Goal: Task Accomplishment & Management: Use online tool/utility

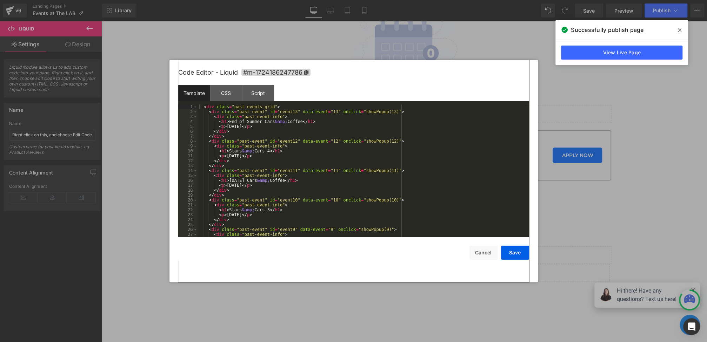
click at [281, 0] on div "Liquid You are previewing how the will restyle your page. You can not edit Elem…" at bounding box center [353, 0] width 707 height 0
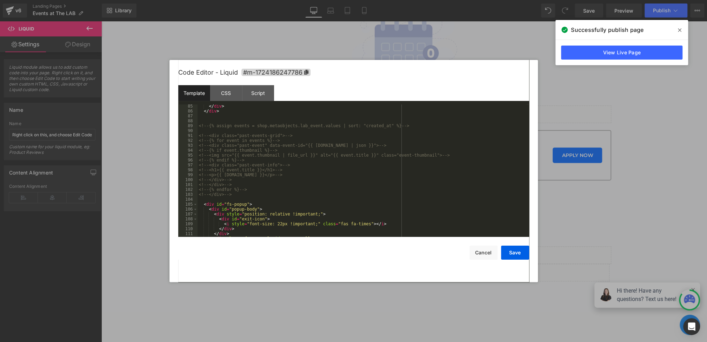
scroll to position [437, 0]
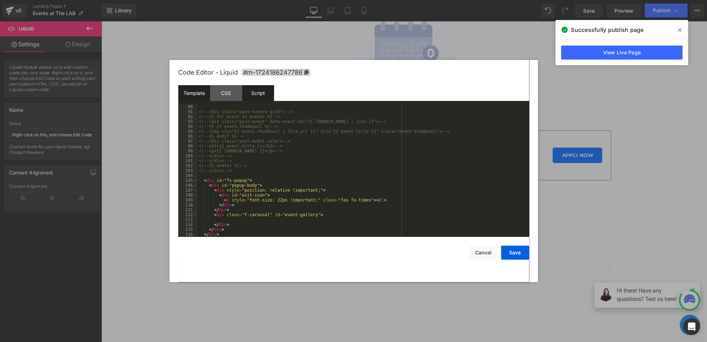
click at [262, 100] on div "Script" at bounding box center [258, 93] width 32 height 16
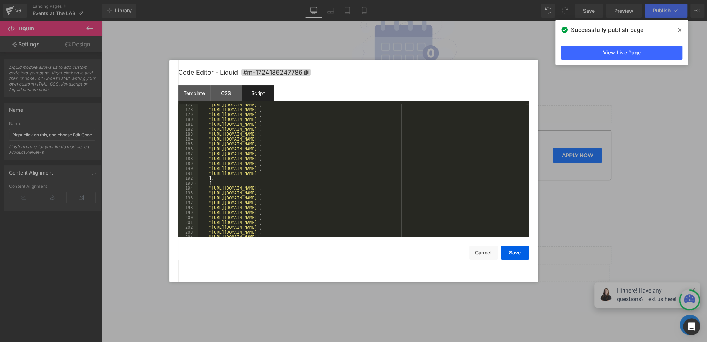
scroll to position [1001, 0]
drag, startPoint x: 351, startPoint y: 192, endPoint x: 419, endPoint y: 189, distance: 68.1
click at [419, 189] on div ""[URL][DOMAIN_NAME]" , "[URL][DOMAIN_NAME]" , "[URL][DOMAIN_NAME]" , "[URL][DOM…" at bounding box center [362, 171] width 329 height 142
drag, startPoint x: 351, startPoint y: 162, endPoint x: 417, endPoint y: 163, distance: 65.6
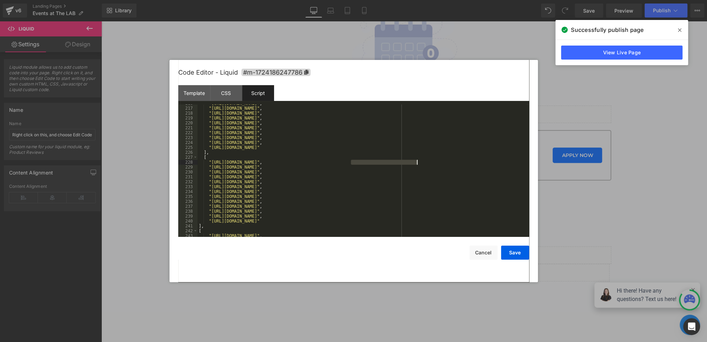
click at [417, 163] on div ""[URL][DOMAIN_NAME]" , "[URL][DOMAIN_NAME]" , "[URL][DOMAIN_NAME]" , "[URL][DOM…" at bounding box center [362, 172] width 329 height 142
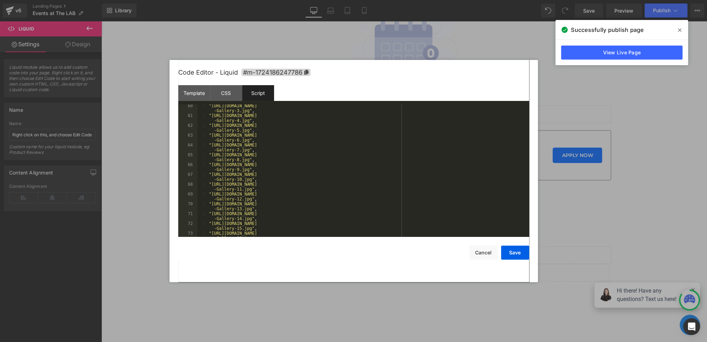
scroll to position [0, 0]
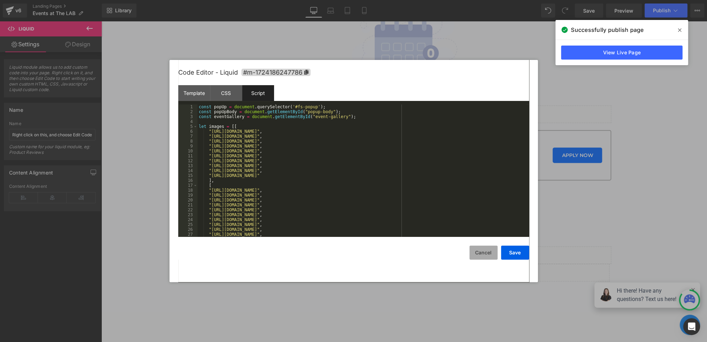
click at [476, 255] on button "Cancel" at bounding box center [483, 253] width 28 height 14
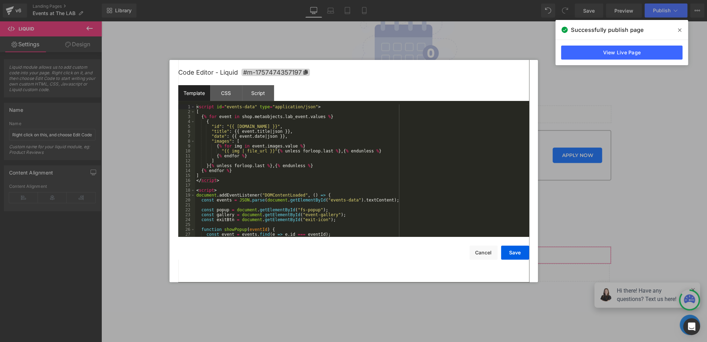
click at [347, 0] on div "Liquid You are previewing how the will restyle your page. You can not edit Elem…" at bounding box center [353, 0] width 707 height 0
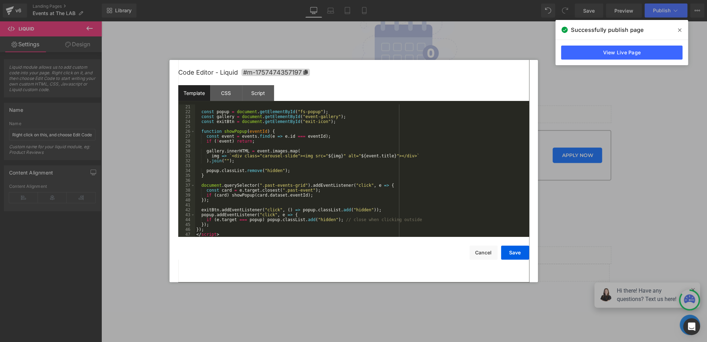
scroll to position [98, 0]
click at [227, 237] on div "const popup = document . getElementById ( "fs-popup" ) ; const gallery = docume…" at bounding box center [360, 176] width 331 height 142
click at [516, 254] on button "Save" at bounding box center [515, 253] width 28 height 14
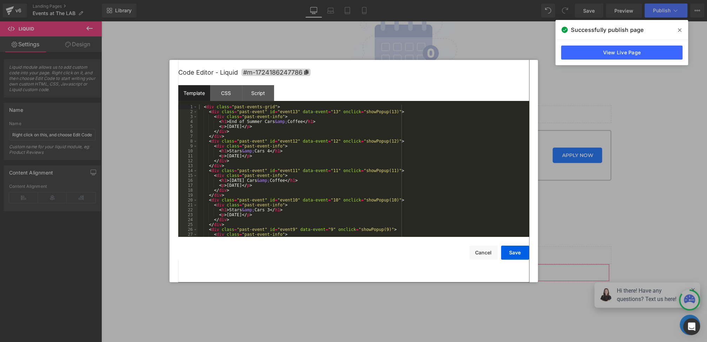
click at [323, 0] on div "Liquid You are previewing how the will restyle your page. You can not edit Elem…" at bounding box center [353, 0] width 707 height 0
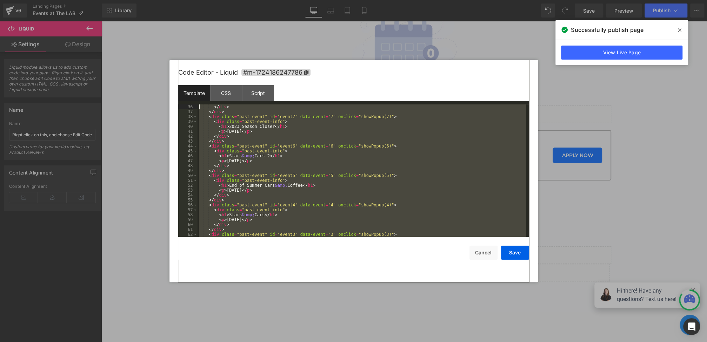
scroll to position [0, 0]
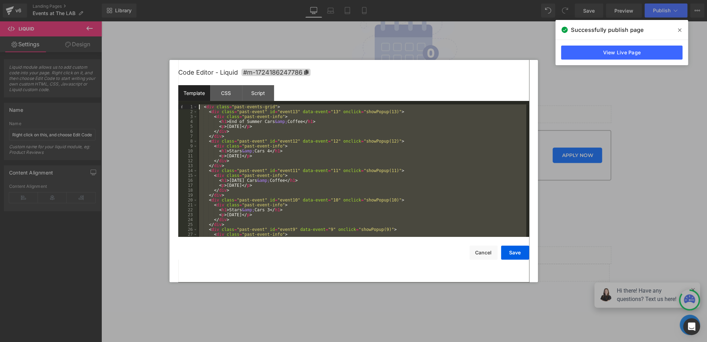
drag, startPoint x: 229, startPoint y: 164, endPoint x: 157, endPoint y: 47, distance: 137.4
click at [157, 47] on body "Liquid You are previewing how the will restyle your page. You can not edit Elem…" at bounding box center [353, 171] width 707 height 342
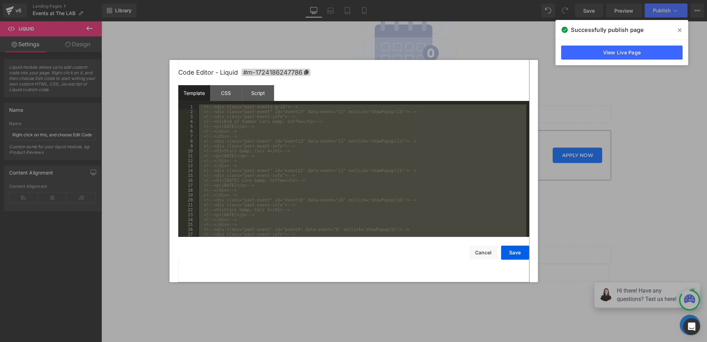
click at [201, 106] on div "<!-- <div class="past-events-grid"> --> <!-- <div class="past-event" id="event1…" at bounding box center [362, 176] width 329 height 142
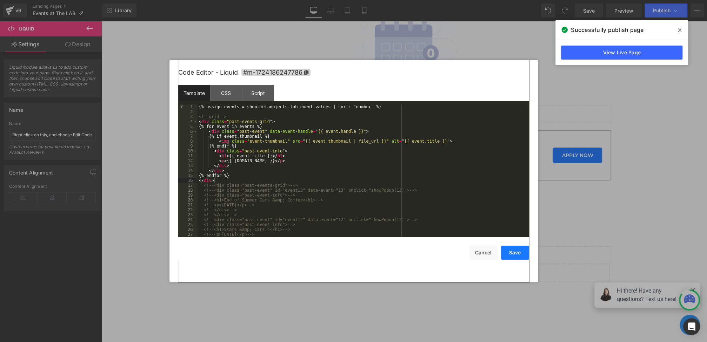
click at [516, 255] on button "Save" at bounding box center [515, 253] width 28 height 14
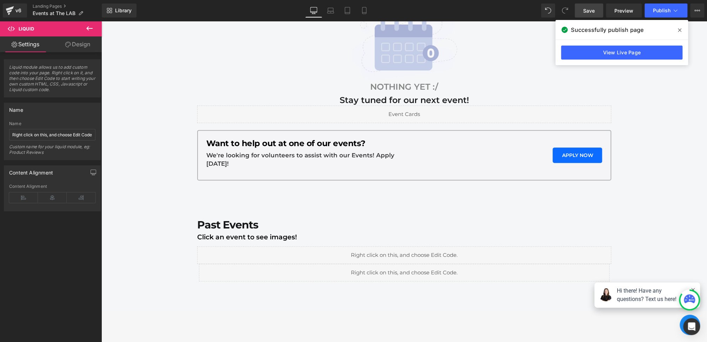
click at [590, 12] on span "Save" at bounding box center [589, 10] width 12 height 7
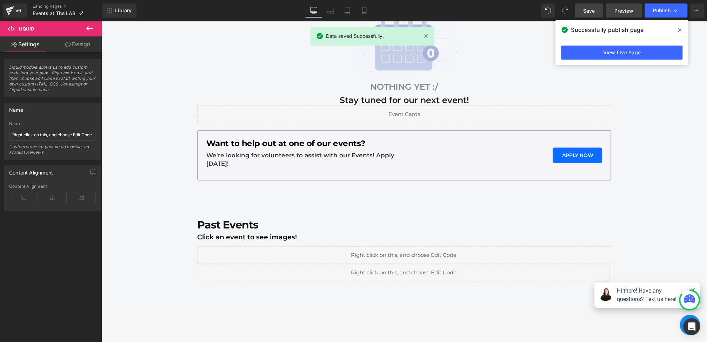
click at [621, 12] on span "Preview" at bounding box center [623, 10] width 19 height 7
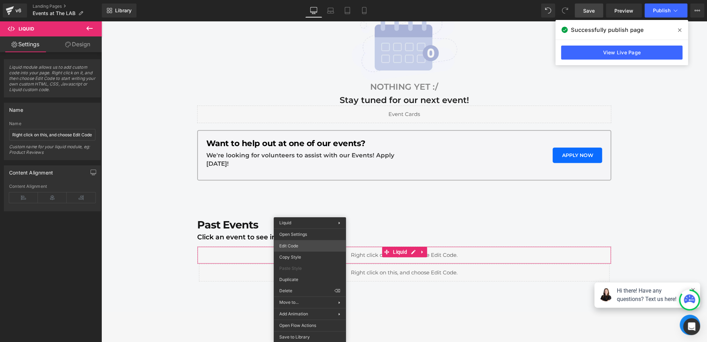
click at [299, 0] on div "Liquid You are previewing how the will restyle your page. You can not edit Elem…" at bounding box center [353, 0] width 707 height 0
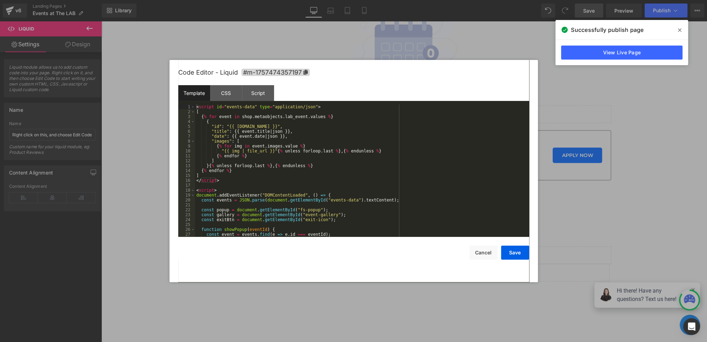
scroll to position [98, 0]
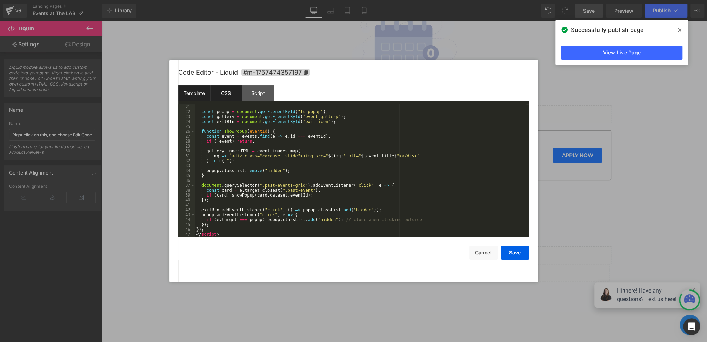
click at [229, 93] on div "CSS" at bounding box center [226, 93] width 32 height 16
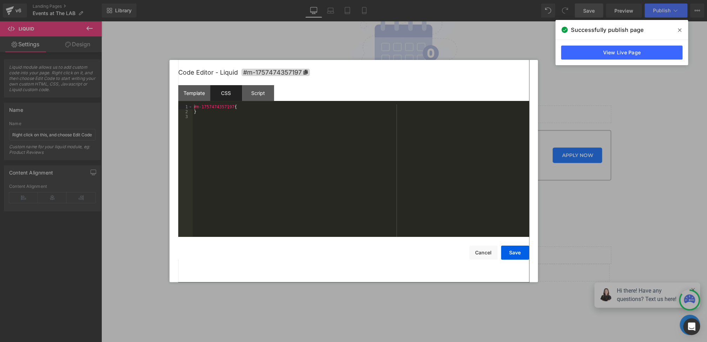
click at [246, 162] on div "#m-1757474357197 { }" at bounding box center [361, 176] width 336 height 142
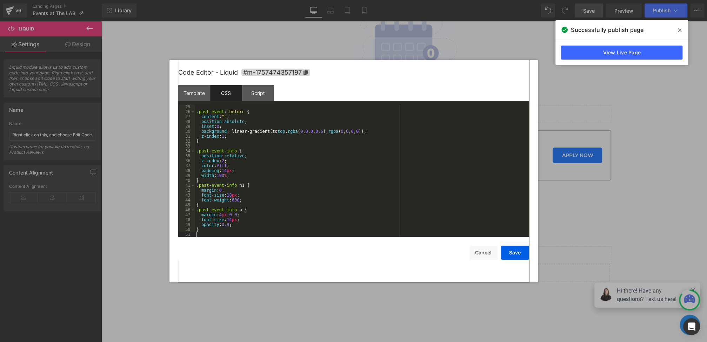
scroll to position [118, 0]
click at [511, 256] on button "Save" at bounding box center [515, 253] width 28 height 14
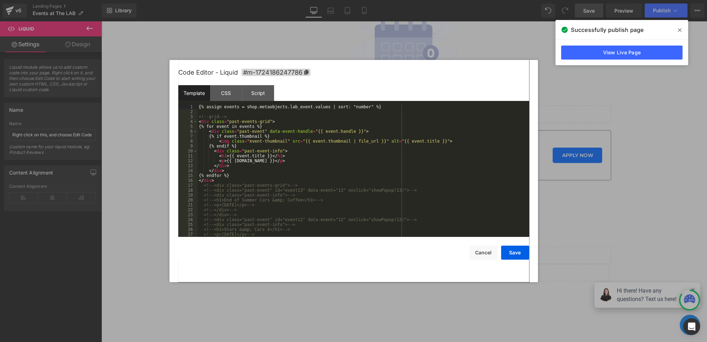
click at [314, 0] on div "Liquid You are previewing how the will restyle your page. You can not edit Elem…" at bounding box center [353, 0] width 707 height 0
click at [230, 96] on div "CSS" at bounding box center [226, 93] width 32 height 16
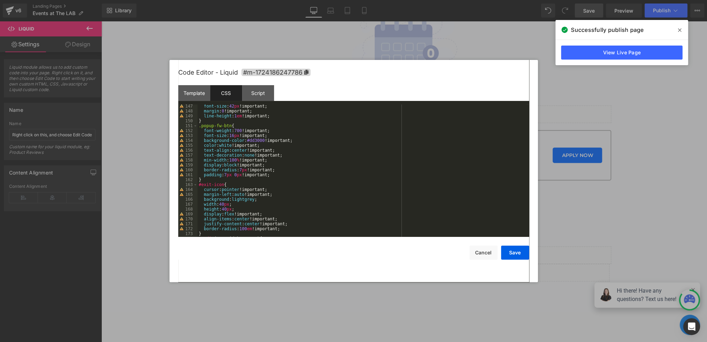
scroll to position [0, 0]
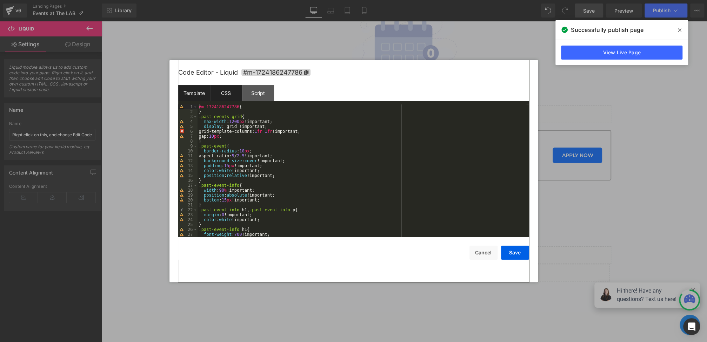
click at [191, 92] on div "Template" at bounding box center [194, 93] width 32 height 16
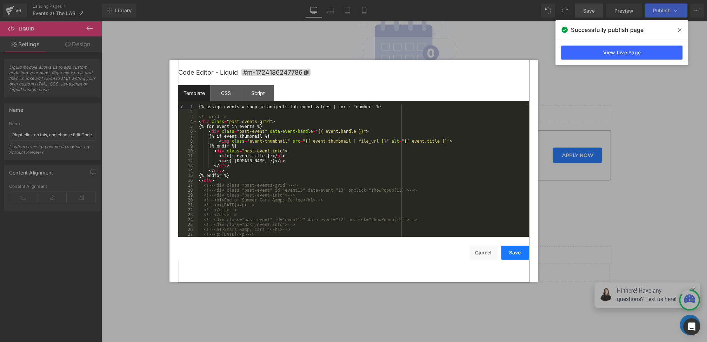
click at [515, 248] on button "Save" at bounding box center [515, 253] width 28 height 14
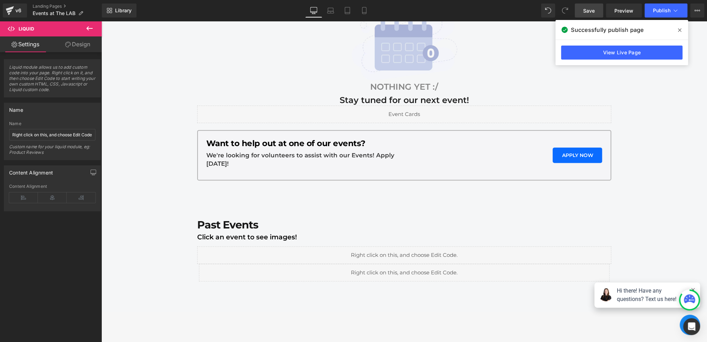
click at [589, 12] on span "Save" at bounding box center [589, 10] width 12 height 7
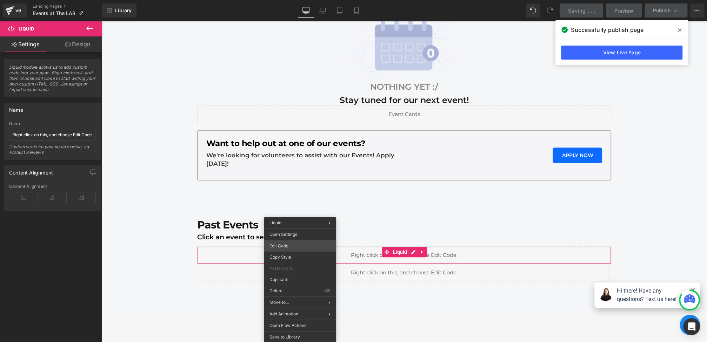
click at [282, 0] on div "Liquid You are previewing how the will restyle your page. You can not edit Elem…" at bounding box center [353, 0] width 707 height 0
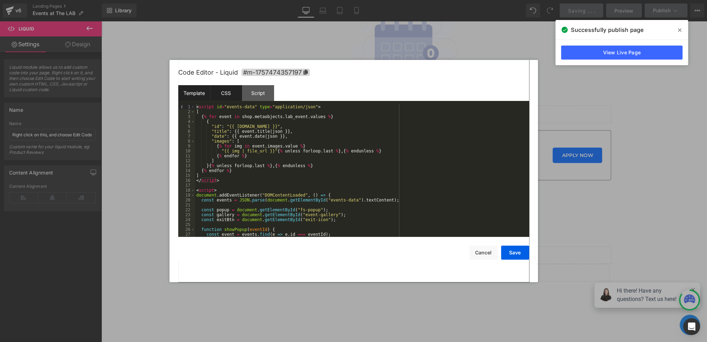
click at [231, 93] on div "CSS" at bounding box center [226, 93] width 32 height 16
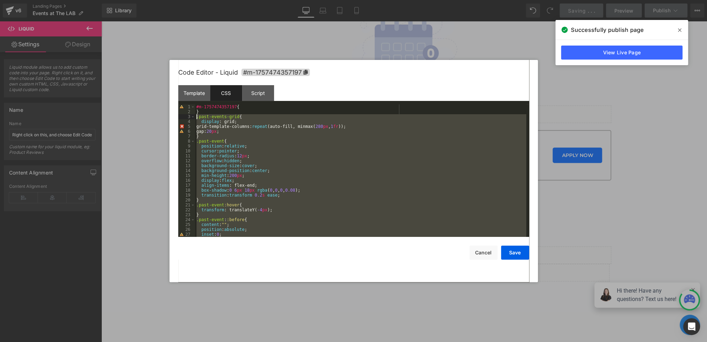
drag, startPoint x: 202, startPoint y: 229, endPoint x: 185, endPoint y: 119, distance: 111.5
click at [185, 119] on pre "1 2 3 4 5 6 7 8 9 10 11 12 13 14 15 16 17 18 19 20 21 22 23 24 25 26 27 28 #m-1…" at bounding box center [353, 171] width 351 height 133
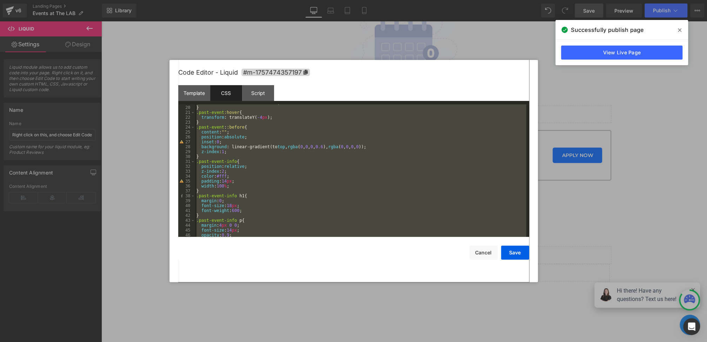
scroll to position [100, 0]
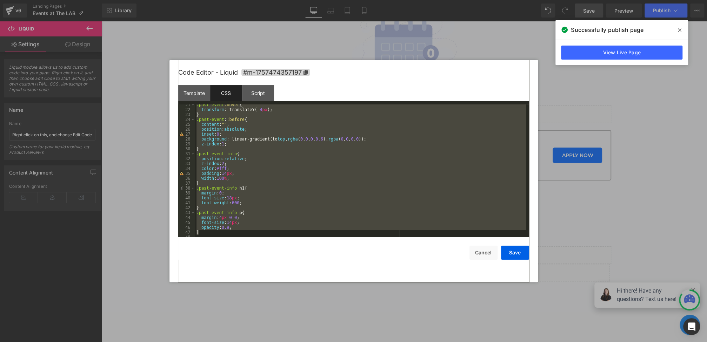
click at [228, 176] on div ".past-event :hover { transform : translateY( -4 px ); } .past-event : :before {…" at bounding box center [360, 173] width 331 height 142
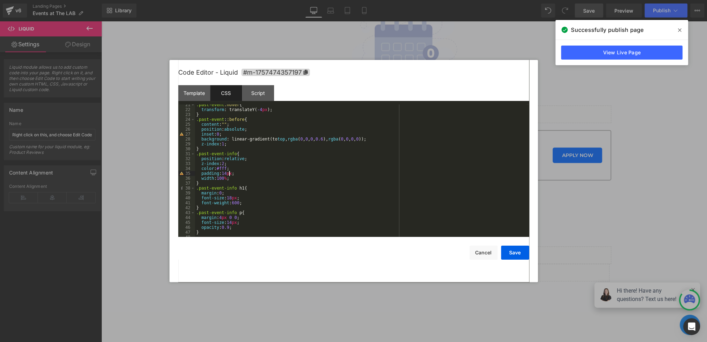
click at [205, 149] on div ".past-event :hover { transform : translateY( -4 px ); } .past-event : :before {…" at bounding box center [360, 173] width 331 height 142
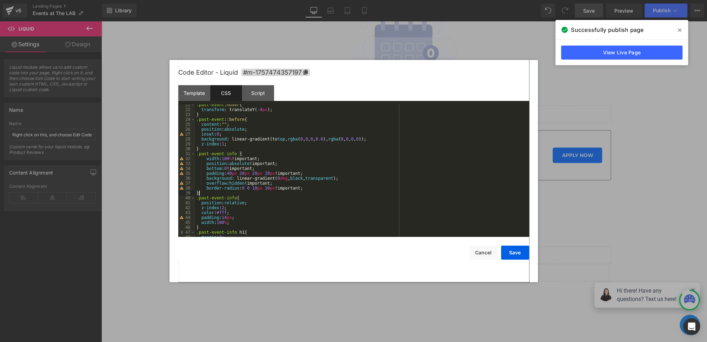
scroll to position [112, 0]
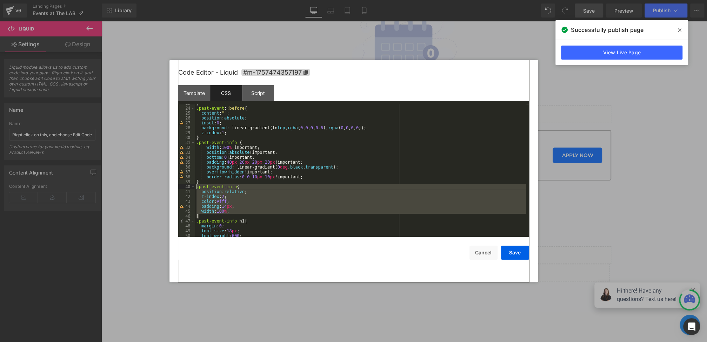
drag, startPoint x: 204, startPoint y: 217, endPoint x: 188, endPoint y: 189, distance: 32.7
click at [188, 189] on pre "23 24 25 26 27 28 29 30 31 32 33 34 35 36 37 38 39 40 41 42 43 44 45 46 47 48 4…" at bounding box center [353, 171] width 351 height 133
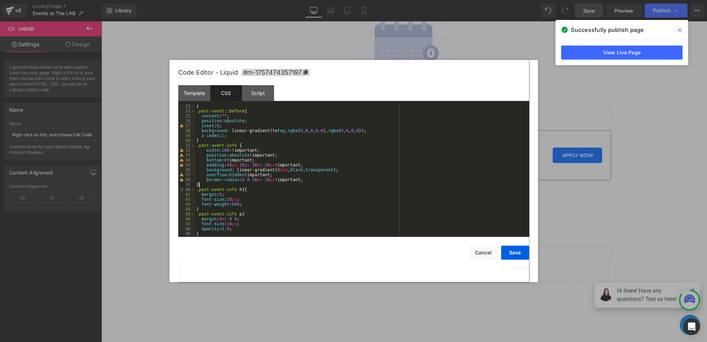
scroll to position [56, 0]
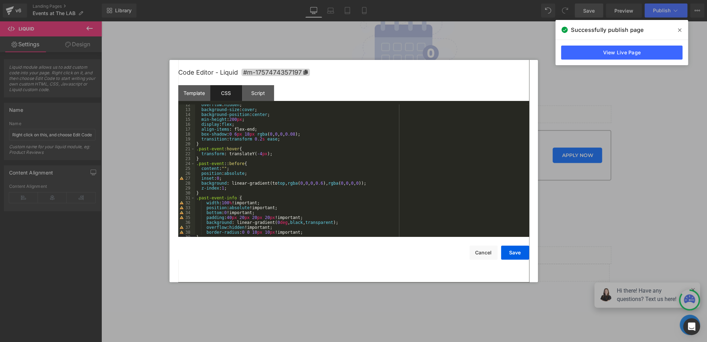
click at [210, 193] on div "overflow : hidden ; background-size : cover ; background-position : center ; mi…" at bounding box center [360, 173] width 331 height 142
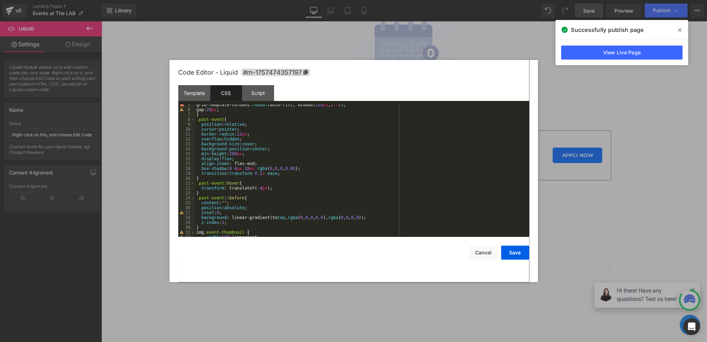
scroll to position [5, 0]
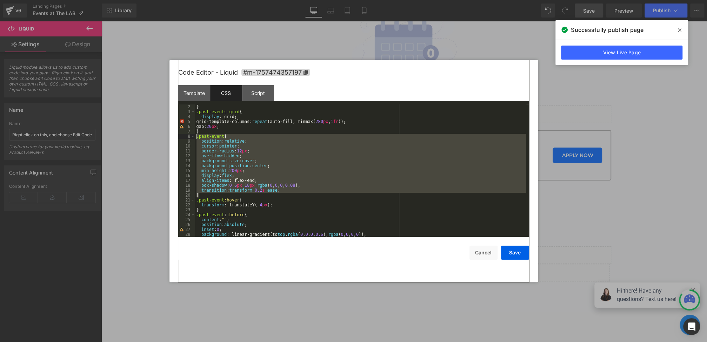
drag, startPoint x: 206, startPoint y: 196, endPoint x: 189, endPoint y: 138, distance: 61.3
click at [189, 138] on pre "2 3 4 5 6 7 8 9 10 11 12 13 14 15 16 17 18 19 20 21 22 23 24 25 26 27 28 29 } .…" at bounding box center [353, 171] width 351 height 133
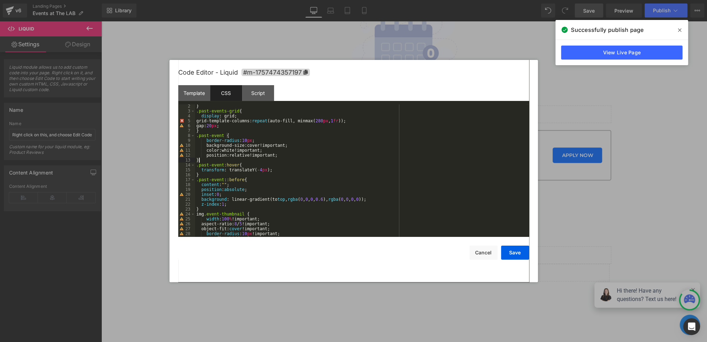
scroll to position [0, 0]
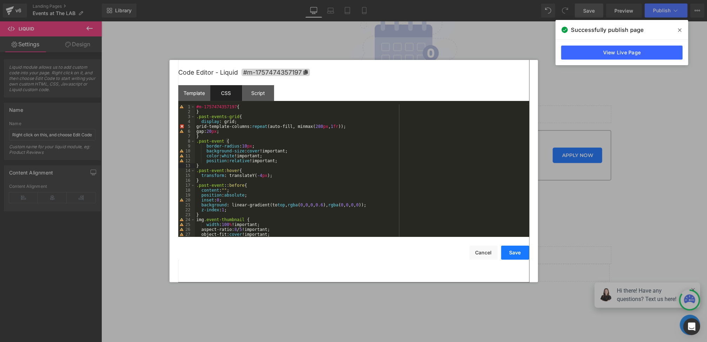
click at [511, 252] on button "Save" at bounding box center [515, 253] width 28 height 14
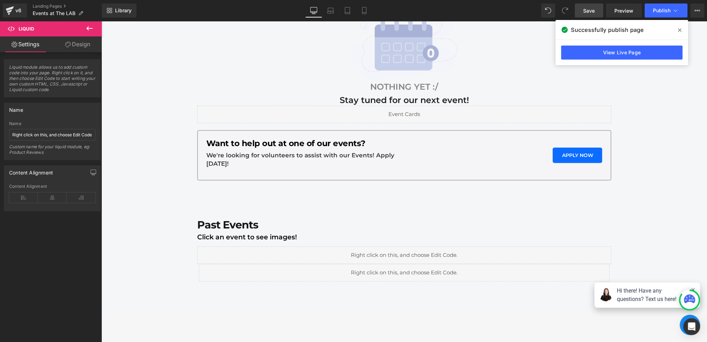
click at [593, 12] on span "Save" at bounding box center [589, 10] width 12 height 7
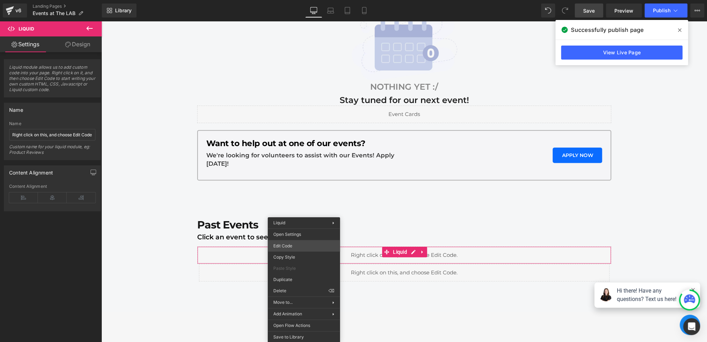
click at [287, 0] on div "Liquid You are previewing how the will restyle your page. You can not edit Elem…" at bounding box center [353, 0] width 707 height 0
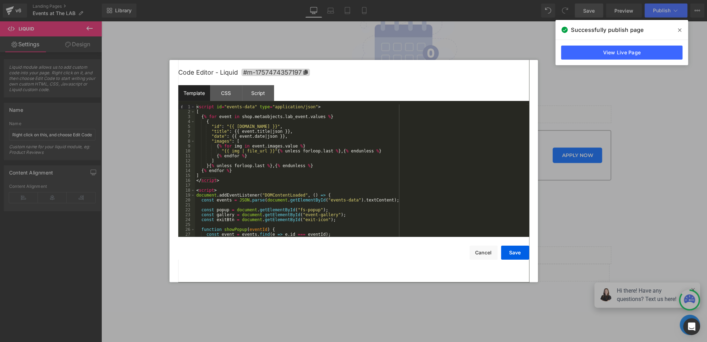
click at [227, 82] on div "Code Editor - Liquid #m-1757474357197" at bounding box center [353, 72] width 351 height 25
click at [228, 90] on div "CSS" at bounding box center [226, 93] width 32 height 16
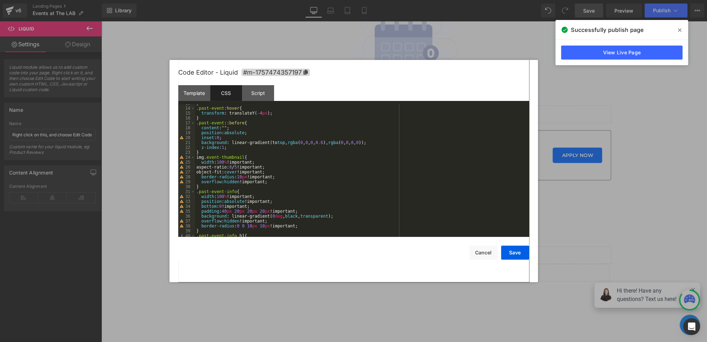
scroll to position [59, 0]
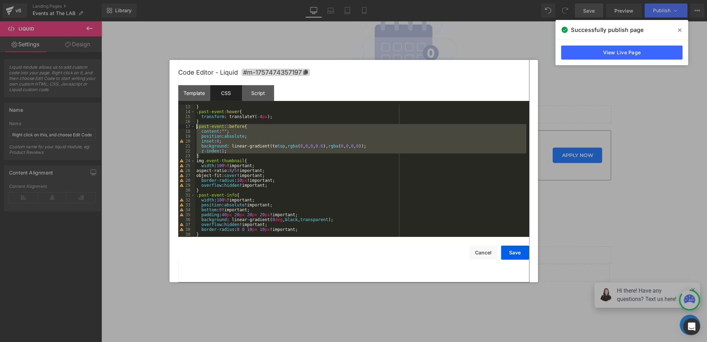
drag, startPoint x: 209, startPoint y: 158, endPoint x: 181, endPoint y: 128, distance: 40.7
click at [181, 128] on pre "13 14 15 16 17 18 19 20 21 22 23 24 25 26 27 28 29 30 31 32 33 34 35 36 37 38 3…" at bounding box center [353, 171] width 351 height 133
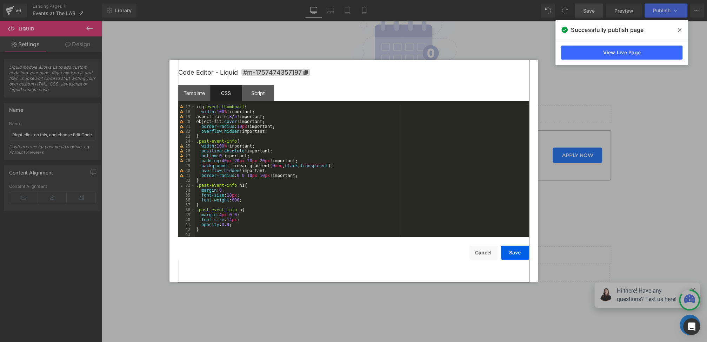
scroll to position [0, 0]
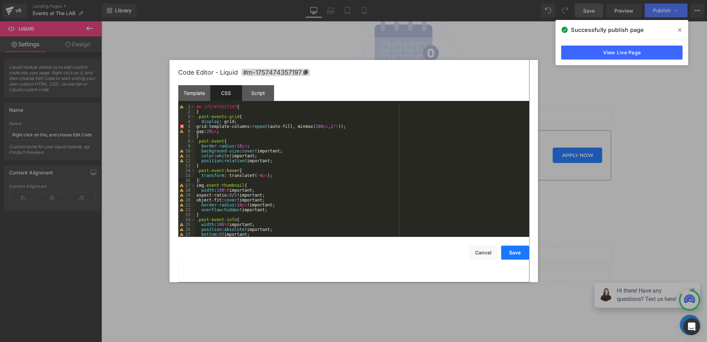
click at [513, 253] on button "Save" at bounding box center [515, 253] width 28 height 14
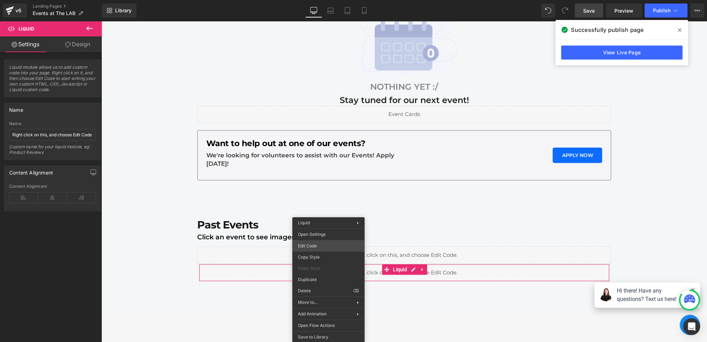
click at [313, 0] on div "Liquid You are previewing how the will restyle your page. You can not edit Elem…" at bounding box center [353, 0] width 707 height 0
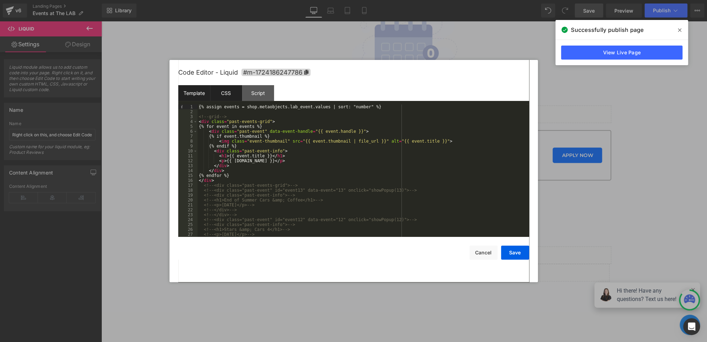
click at [235, 96] on div "CSS" at bounding box center [226, 93] width 32 height 16
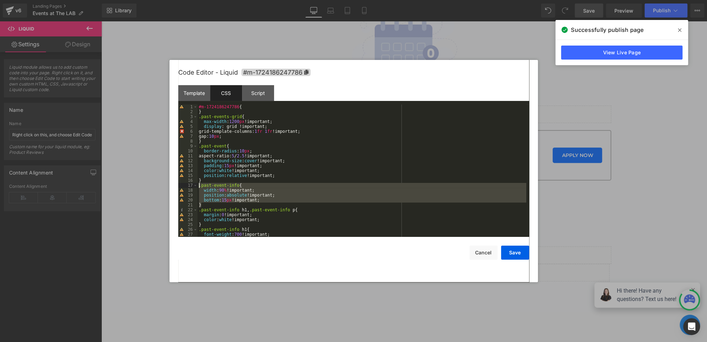
drag, startPoint x: 206, startPoint y: 208, endPoint x: 188, endPoint y: 187, distance: 27.2
click at [188, 187] on pre "1 2 3 4 5 6 7 8 9 10 11 12 13 14 15 16 17 18 19 20 21 22 23 24 25 26 27 28 #m-1…" at bounding box center [353, 171] width 351 height 133
click at [251, 181] on div "#m-1724186247786 { } .past-events-grid { max-width : 1200 px !important; displa…" at bounding box center [362, 176] width 329 height 142
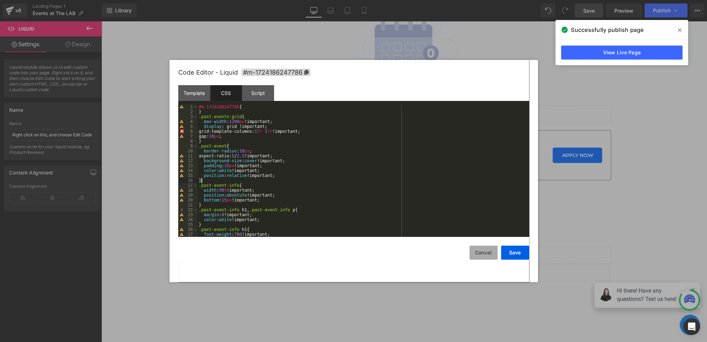
click at [482, 251] on button "Cancel" at bounding box center [483, 253] width 28 height 14
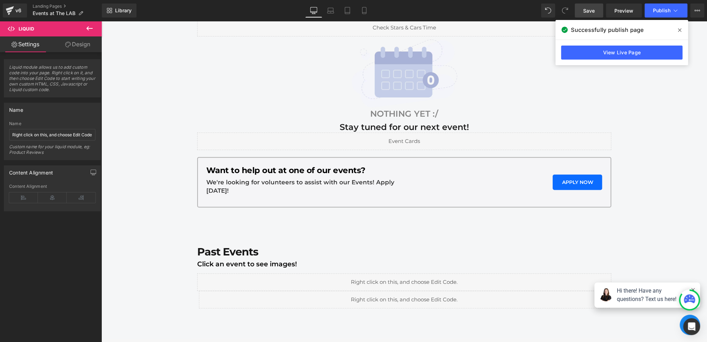
scroll to position [176, 0]
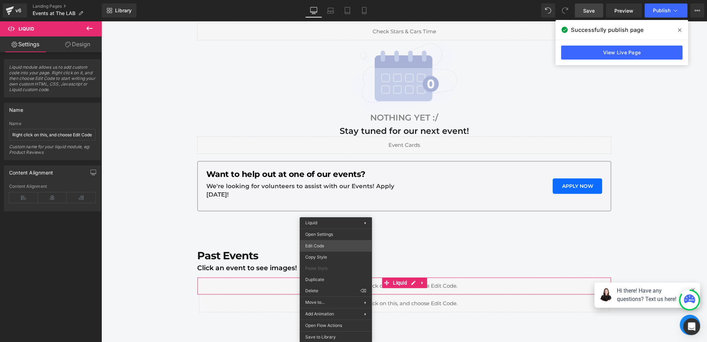
click at [321, 0] on div "Liquid You are previewing how the will restyle your page. You can not edit Elem…" at bounding box center [353, 0] width 707 height 0
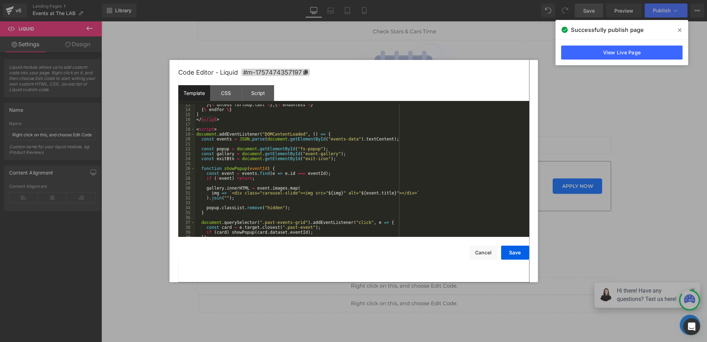
scroll to position [98, 0]
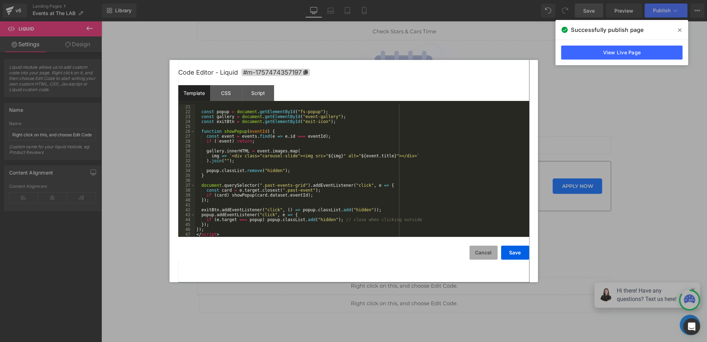
click at [474, 254] on button "Cancel" at bounding box center [483, 253] width 28 height 14
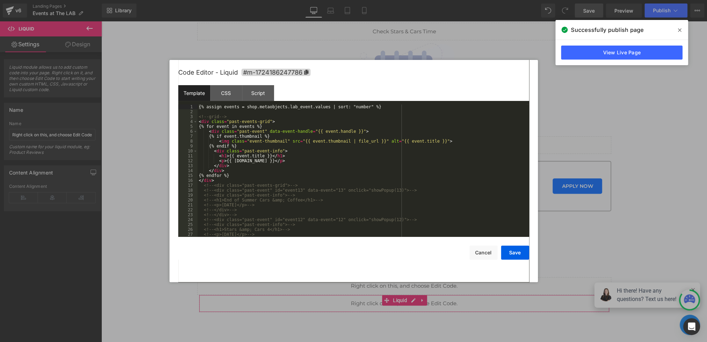
click at [318, 0] on div "Liquid You are previewing how the will restyle your page. You can not edit Elem…" at bounding box center [353, 0] width 707 height 0
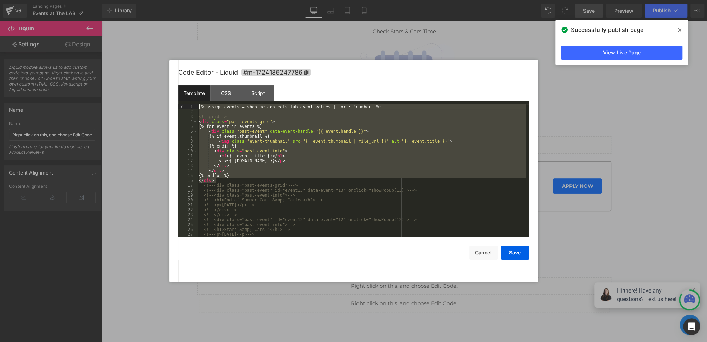
drag, startPoint x: 222, startPoint y: 182, endPoint x: 177, endPoint y: 89, distance: 103.4
click at [177, 89] on div "Code Editor - Liquid #m-1724186247786 Template CSS Script Data 1 2 3 4 5 6 7 8 …" at bounding box center [353, 171] width 368 height 222
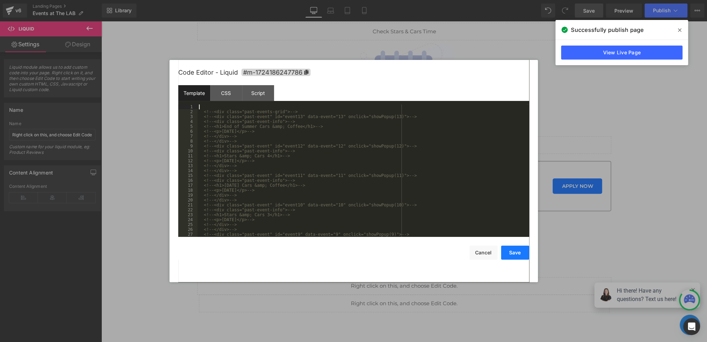
click at [511, 252] on button "Save" at bounding box center [515, 253] width 28 height 14
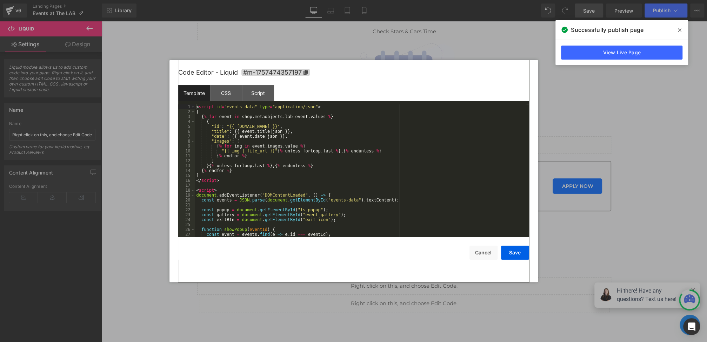
click at [238, 0] on div "Liquid You are previewing how the will restyle your page. You can not edit Elem…" at bounding box center [353, 0] width 707 height 0
click at [226, 181] on div "< script id = "events-data" type = "application/json" > [ { % for event in shop…" at bounding box center [360, 176] width 331 height 142
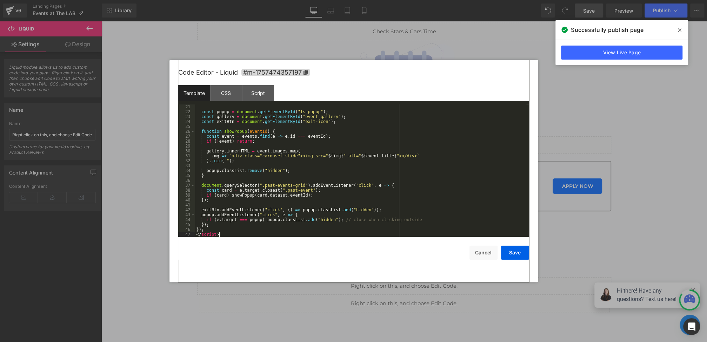
click at [225, 235] on div "const popup = document . getElementById ( "fs-popup" ) ; const gallery = docume…" at bounding box center [360, 176] width 331 height 142
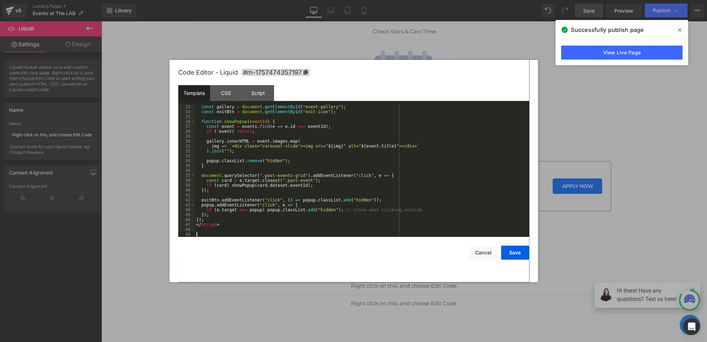
scroll to position [182, 0]
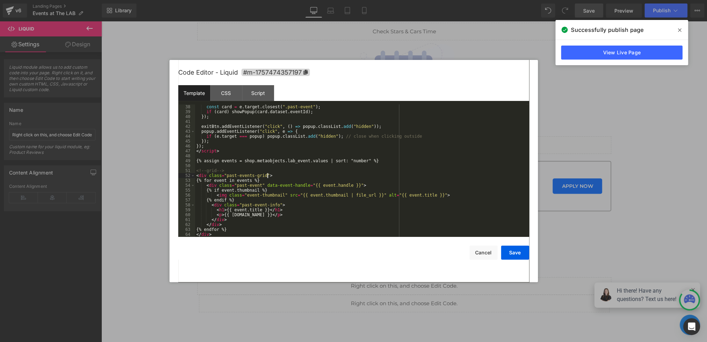
click at [267, 177] on div "const card = e . target . closest ( ".past-event" ) ; if ( card ) showPopup ( c…" at bounding box center [360, 176] width 331 height 142
drag, startPoint x: 240, startPoint y: 178, endPoint x: 231, endPoint y: 178, distance: 8.4
click at [231, 178] on div "const card = e . target . closest ( ".past-event" ) ; if ( card ) showPopup ( c…" at bounding box center [360, 176] width 331 height 142
click at [266, 175] on div "const card = e . target . closest ( ".past-event" ) ; if ( card ) showPopup ( c…" at bounding box center [360, 176] width 331 height 142
click at [225, 89] on div "CSS" at bounding box center [226, 93] width 32 height 16
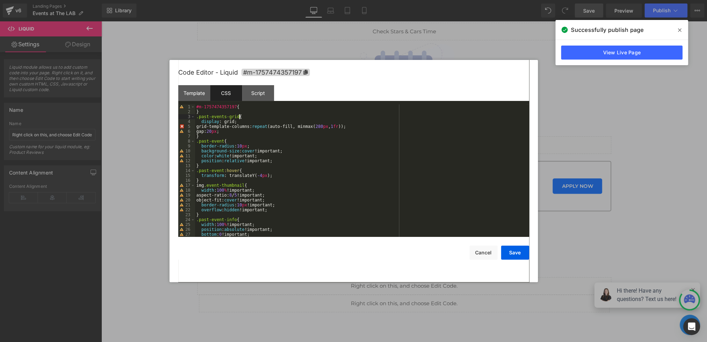
click at [239, 118] on div "#m-1757474357197 { } .past-events-grid { display : grid; grid-template-columns:…" at bounding box center [360, 176] width 331 height 142
drag, startPoint x: 197, startPoint y: 118, endPoint x: 252, endPoint y: 118, distance: 54.7
click at [252, 118] on div "#m-1757474357197 { } .past-events-grid.main { display : grid; grid-template-col…" at bounding box center [360, 176] width 331 height 142
click at [197, 142] on div "#m-1757474357197 { } .past-events-grid.main { display : grid; grid-template-col…" at bounding box center [360, 176] width 331 height 142
paste textarea
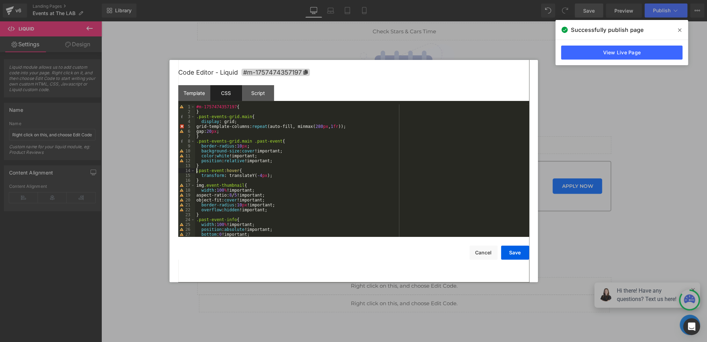
click at [197, 171] on div "#m-1757474357197 { } .past-events-grid.main { display : grid; grid-template-col…" at bounding box center [360, 176] width 331 height 142
paste textarea
click at [196, 186] on div "#m-1757474357197 { } .past-events-grid.main { display : grid; grid-template-col…" at bounding box center [360, 176] width 331 height 142
paste textarea
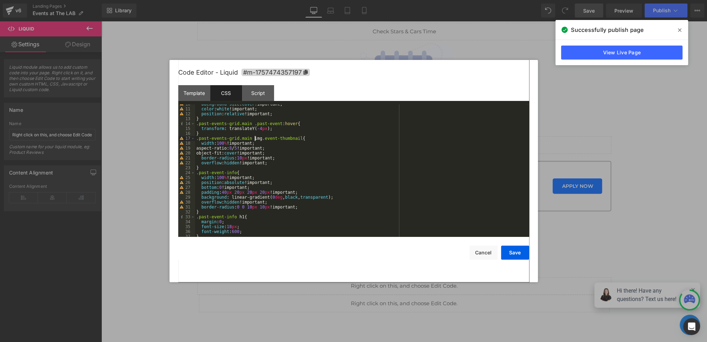
scroll to position [49, 0]
click at [196, 172] on div "color : white !important; position : relative !important; } .past-events-grid.m…" at bounding box center [360, 176] width 331 height 142
paste textarea
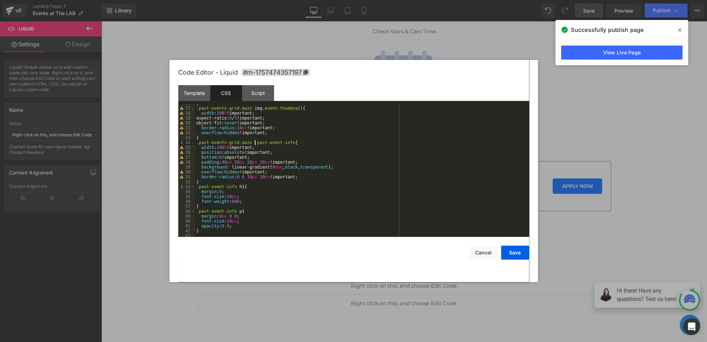
scroll to position [79, 0]
click at [196, 186] on div ".past-events-grid.main img .event-thumbnail { width : 100 % !important; aspect-…" at bounding box center [360, 176] width 331 height 142
paste textarea
click at [196, 211] on div ".past-events-grid.main img .event-thumbnail { width : 100 % !important; aspect-…" at bounding box center [360, 176] width 331 height 142
paste textarea
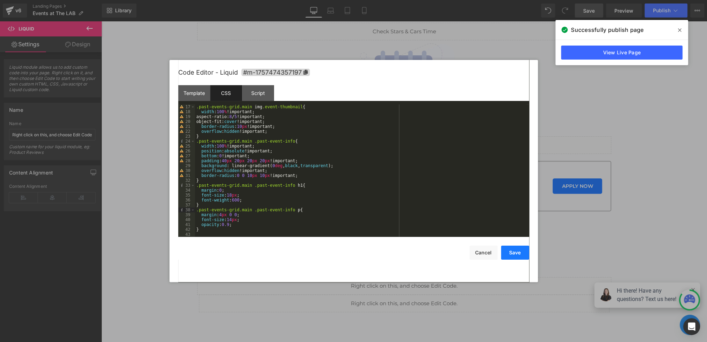
click at [523, 256] on button "Save" at bounding box center [515, 253] width 28 height 14
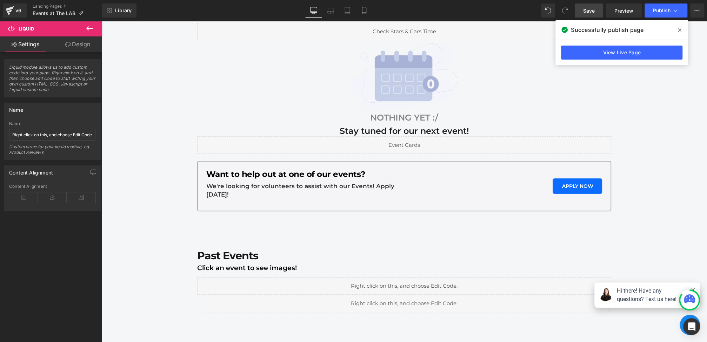
click at [587, 12] on span "Save" at bounding box center [589, 10] width 12 height 7
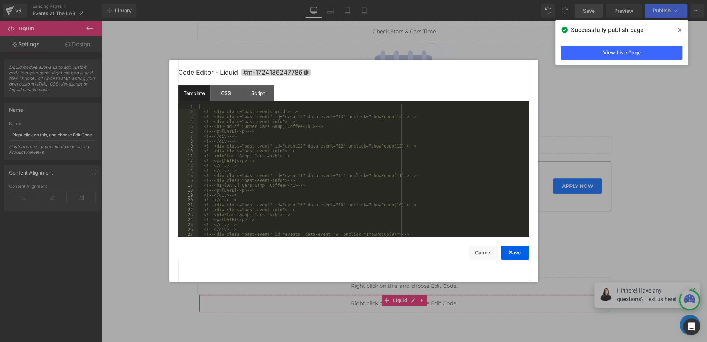
click at [276, 0] on div "Liquid You are previewing how the will restyle your page. You can not edit Elem…" at bounding box center [353, 0] width 707 height 0
click at [227, 94] on div "CSS" at bounding box center [226, 93] width 32 height 16
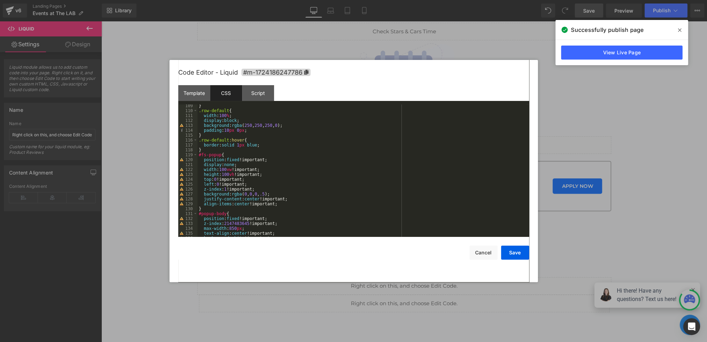
scroll to position [868, 0]
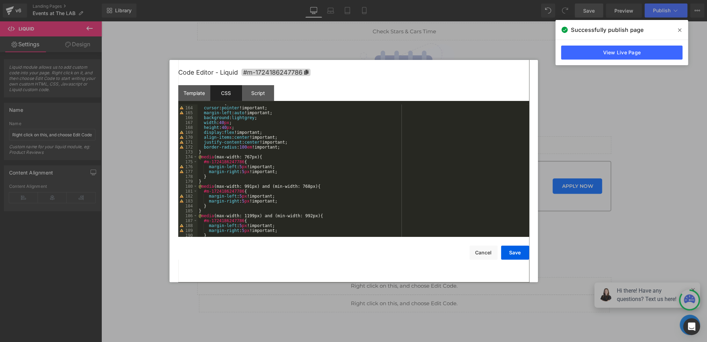
click at [602, 236] on div at bounding box center [353, 171] width 707 height 342
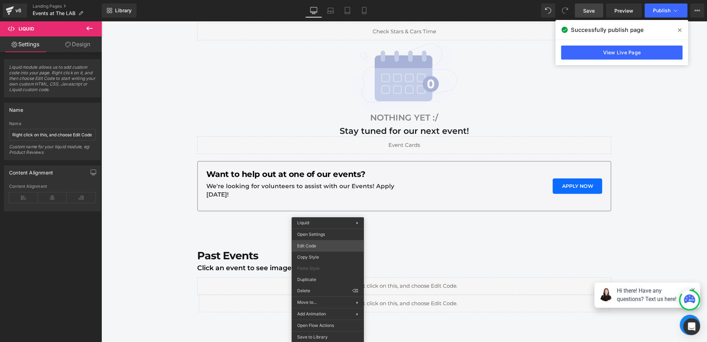
click at [314, 0] on div "Liquid You are previewing how the will restyle your page. You can not edit Elem…" at bounding box center [353, 0] width 707 height 0
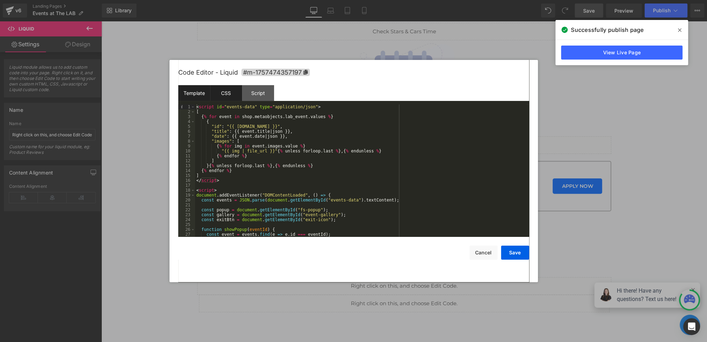
click at [236, 90] on div "CSS" at bounding box center [226, 93] width 32 height 16
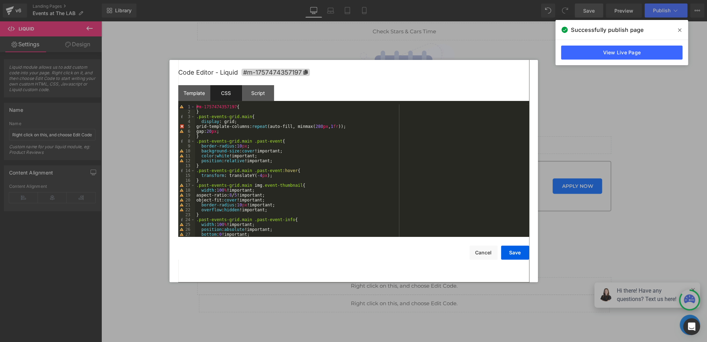
scroll to position [0, 0]
click at [518, 254] on button "Save" at bounding box center [515, 253] width 28 height 14
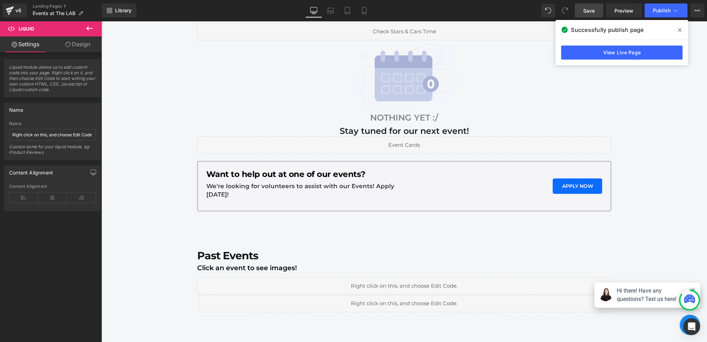
click at [596, 12] on link "Save" at bounding box center [589, 11] width 28 height 14
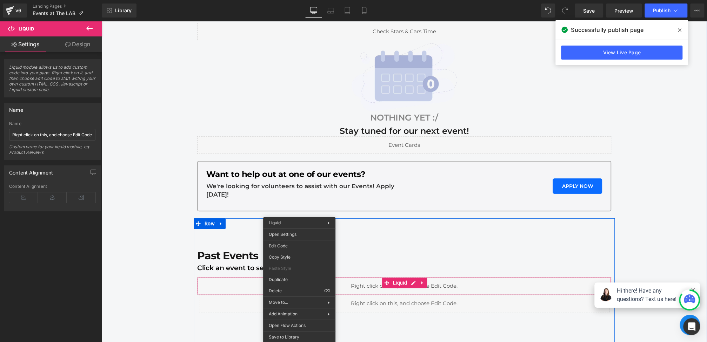
drag, startPoint x: 299, startPoint y: 283, endPoint x: 400, endPoint y: 303, distance: 102.9
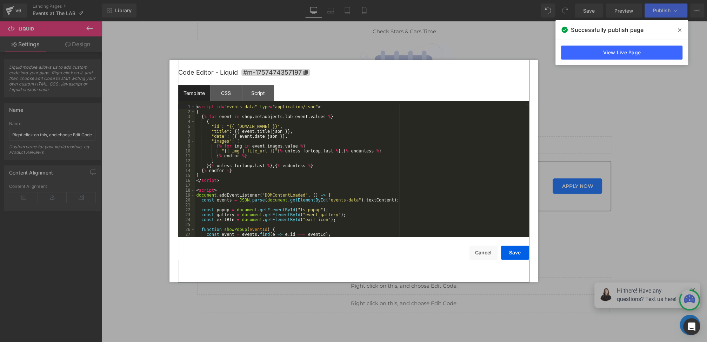
click at [285, 0] on div "Liquid You are previewing how the will restyle your page. You can not edit Elem…" at bounding box center [353, 0] width 707 height 0
click at [224, 95] on div "CSS" at bounding box center [226, 93] width 32 height 16
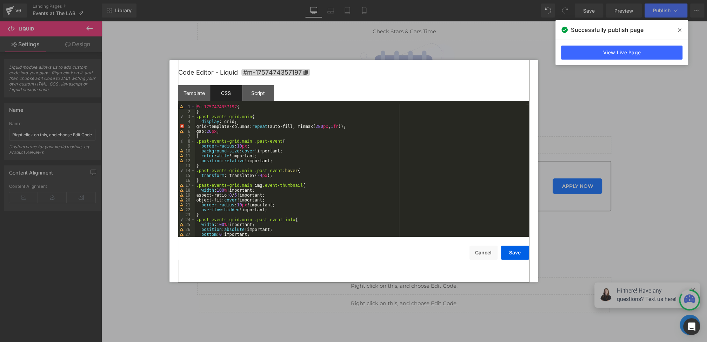
scroll to position [21, 0]
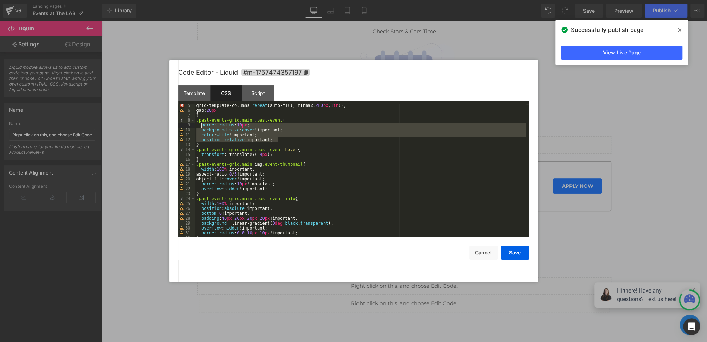
drag, startPoint x: 284, startPoint y: 141, endPoint x: 201, endPoint y: 125, distance: 84.8
click at [201, 125] on div "grid-template-columns: repeat (auto-fill, minmax( 280 px , 1 fr )); gap: 20 px …" at bounding box center [360, 174] width 331 height 142
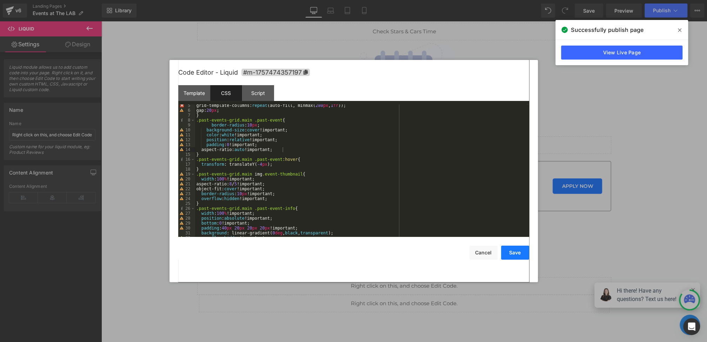
click at [517, 256] on button "Save" at bounding box center [515, 253] width 28 height 14
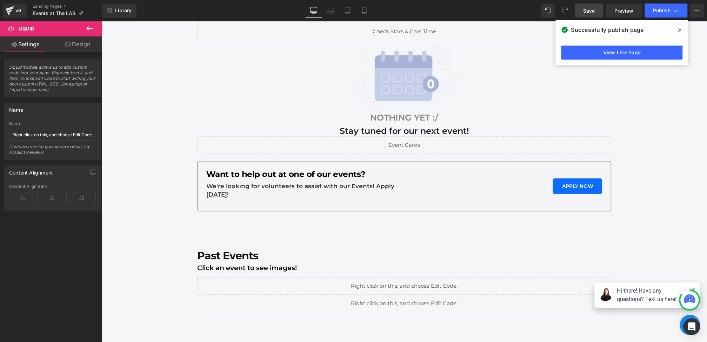
click at [586, 11] on span "Save" at bounding box center [589, 10] width 12 height 7
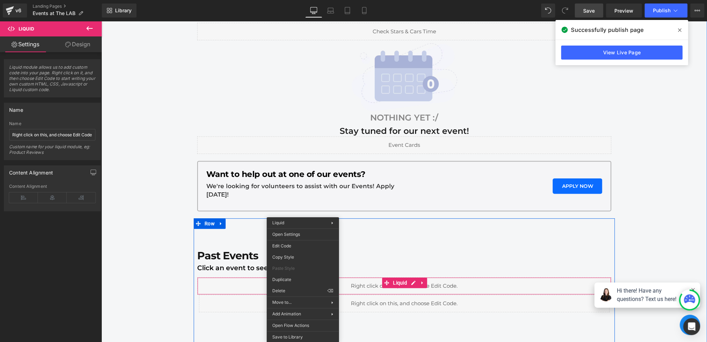
drag, startPoint x: 303, startPoint y: 284, endPoint x: 404, endPoint y: 302, distance: 102.7
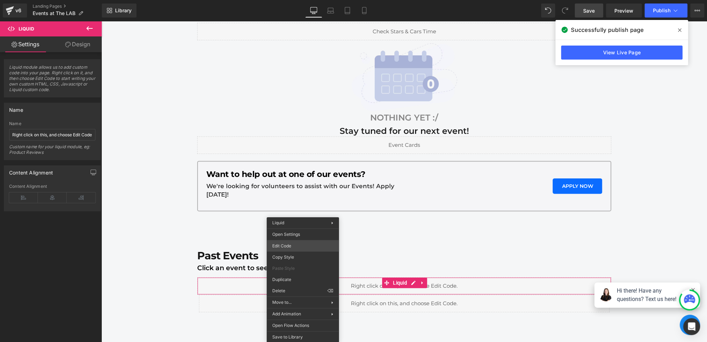
click at [287, 0] on div "Liquid You are previewing how the will restyle your page. You can not edit Elem…" at bounding box center [353, 0] width 707 height 0
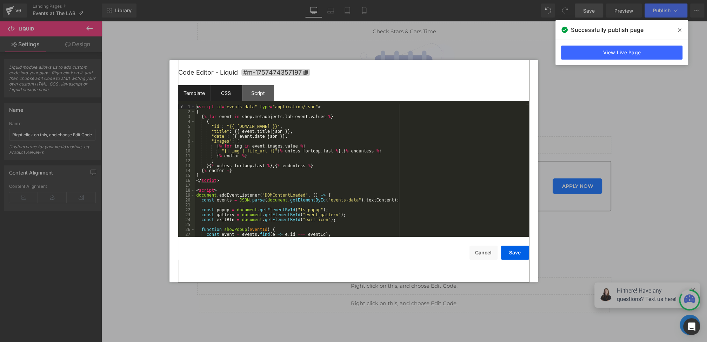
click at [232, 97] on div "CSS" at bounding box center [226, 93] width 32 height 16
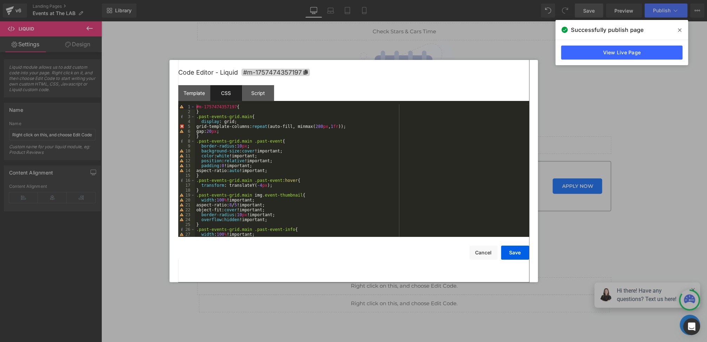
click at [285, 171] on div "#m-1757474357197 { } .past-events-grid.main { display : grid; grid-template-col…" at bounding box center [360, 176] width 331 height 142
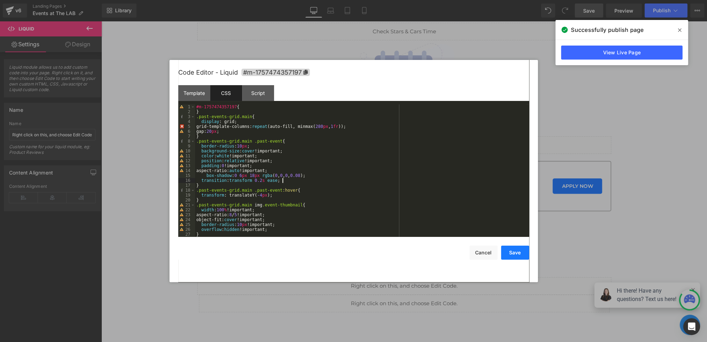
click at [519, 254] on button "Save" at bounding box center [515, 253] width 28 height 14
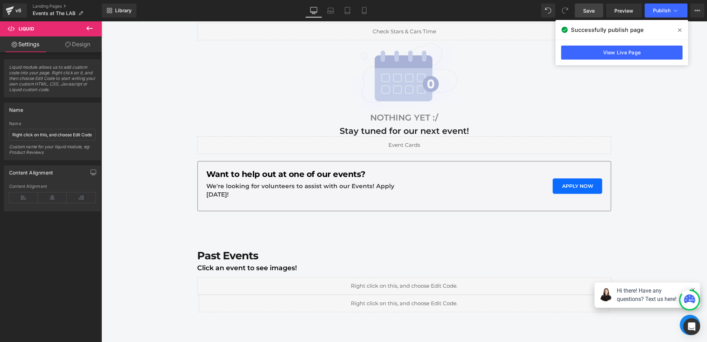
click at [591, 6] on link "Save" at bounding box center [589, 11] width 28 height 14
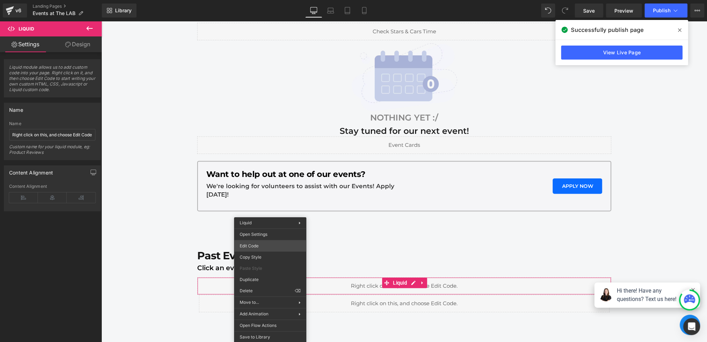
click at [257, 0] on div "Liquid You are previewing how the will restyle your page. You can not edit Elem…" at bounding box center [353, 0] width 707 height 0
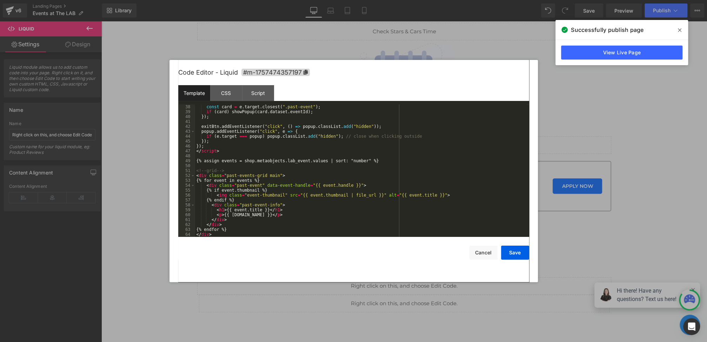
scroll to position [182, 0]
click at [369, 160] on div "const card = e . target . closest ( ".past-event" ) ; if ( card ) showPopup ( c…" at bounding box center [360, 176] width 331 height 142
click at [510, 253] on button "Save" at bounding box center [515, 253] width 28 height 14
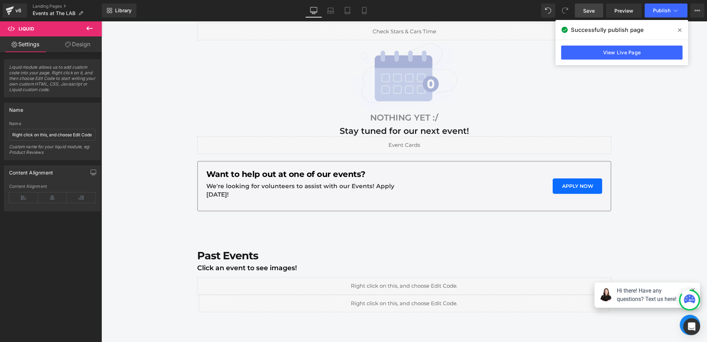
click at [597, 7] on link "Save" at bounding box center [589, 11] width 28 height 14
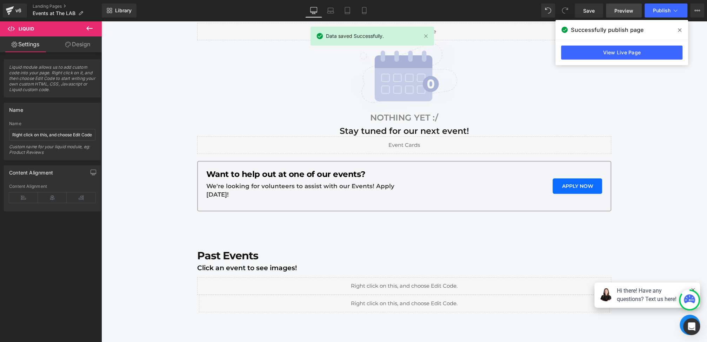
click at [629, 11] on span "Preview" at bounding box center [623, 10] width 19 height 7
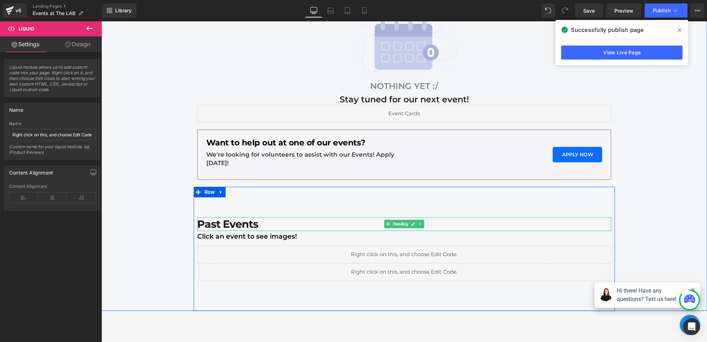
scroll to position [212, 0]
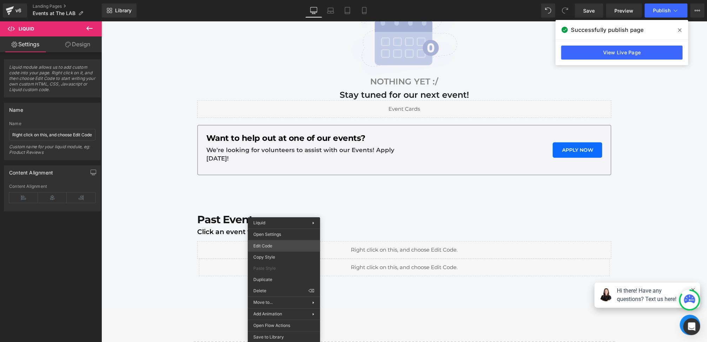
click at [261, 0] on div "Liquid You are previewing how the will restyle your page. You can not edit Elem…" at bounding box center [353, 0] width 707 height 0
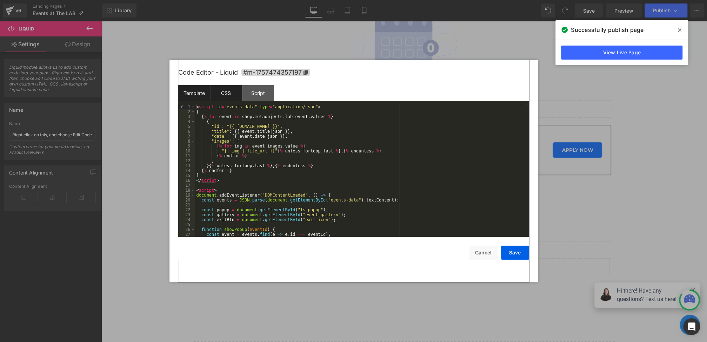
click at [226, 94] on div "CSS" at bounding box center [226, 93] width 32 height 16
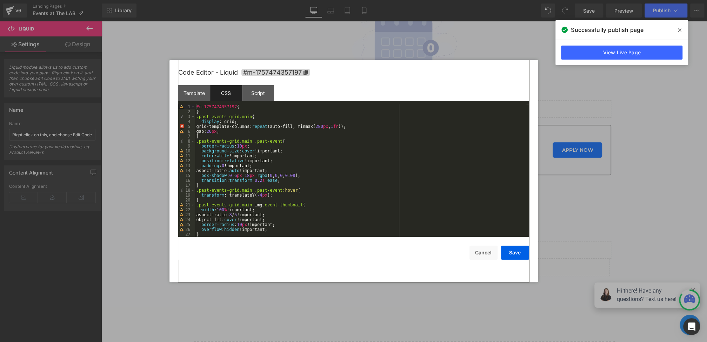
click at [216, 133] on div "#m-1757474357197 { } .past-events-grid.main { display : grid; grid-template-col…" at bounding box center [360, 176] width 331 height 142
click at [519, 258] on button "Save" at bounding box center [515, 253] width 28 height 14
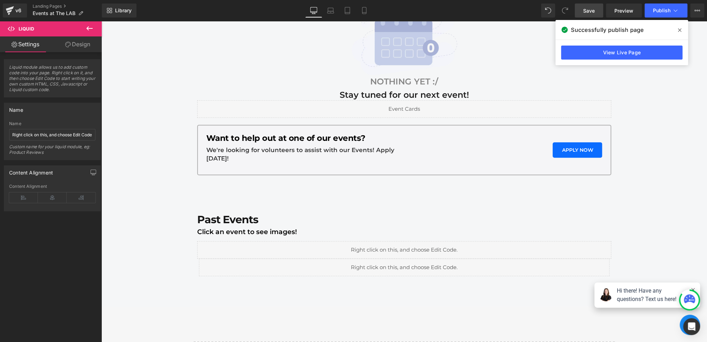
click at [595, 8] on link "Save" at bounding box center [589, 11] width 28 height 14
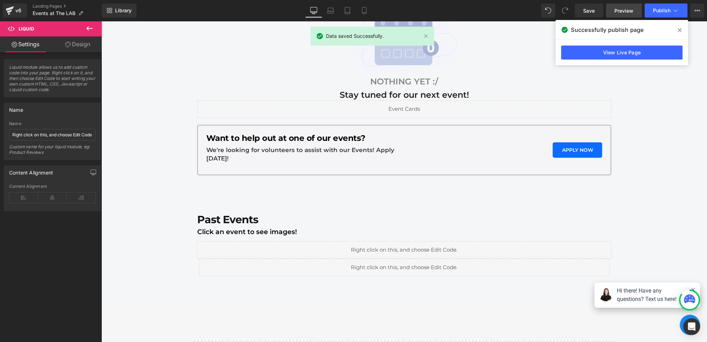
click at [631, 9] on span "Preview" at bounding box center [623, 10] width 19 height 7
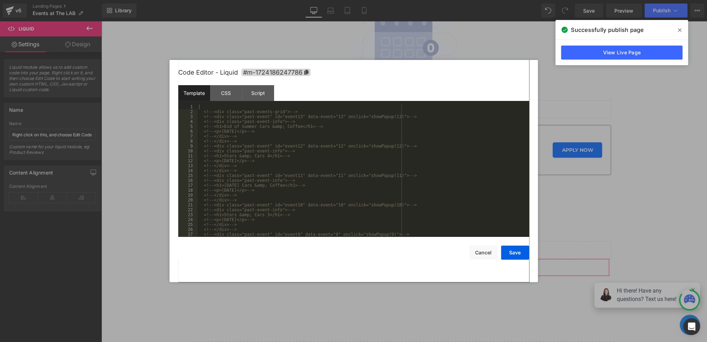
click at [263, 0] on div "Liquid You are previewing how the will restyle your page. You can not edit Elem…" at bounding box center [353, 0] width 707 height 0
click at [260, 91] on div "Script" at bounding box center [258, 93] width 32 height 16
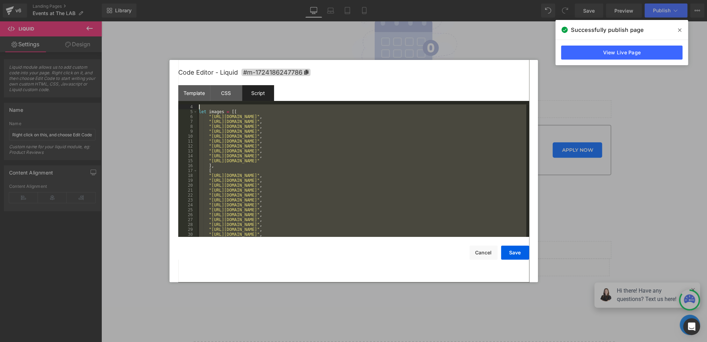
scroll to position [0, 0]
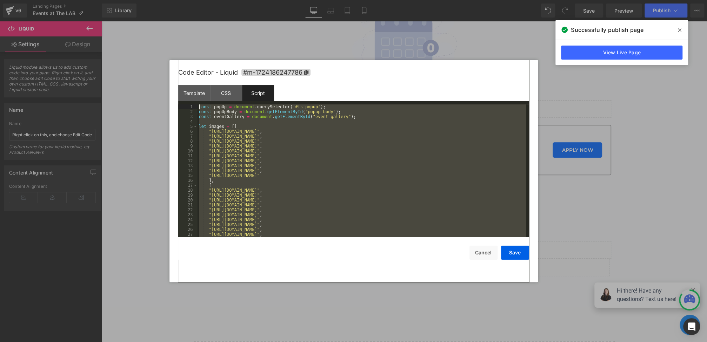
drag, startPoint x: 216, startPoint y: 236, endPoint x: 167, endPoint y: -57, distance: 296.6
click at [167, 0] on html "Liquid You are previewing how the will restyle your page. You can not edit Elem…" at bounding box center [353, 171] width 707 height 342
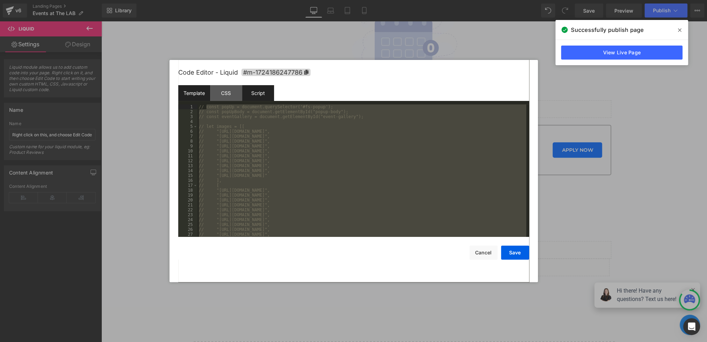
click at [197, 97] on div "Template" at bounding box center [194, 93] width 32 height 16
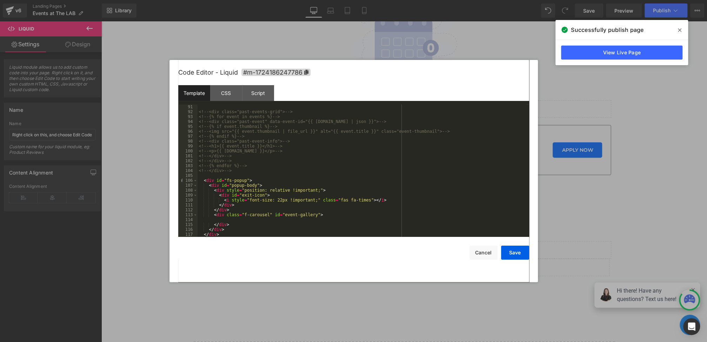
scroll to position [442, 0]
click at [514, 255] on button "Save" at bounding box center [515, 253] width 28 height 14
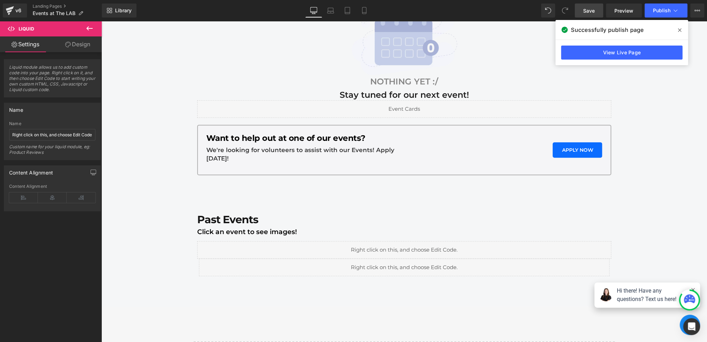
click at [581, 5] on link "Save" at bounding box center [589, 11] width 28 height 14
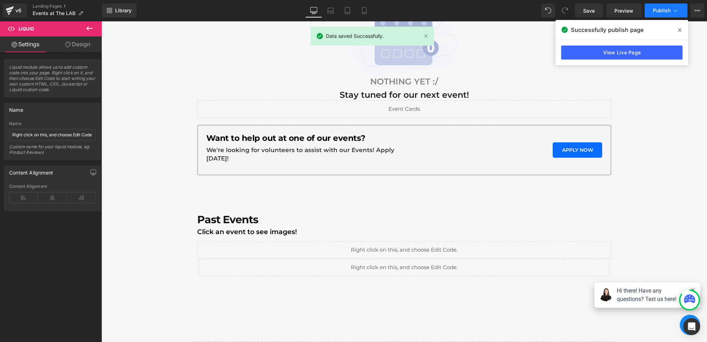
click at [663, 10] on span "Publish" at bounding box center [662, 11] width 18 height 6
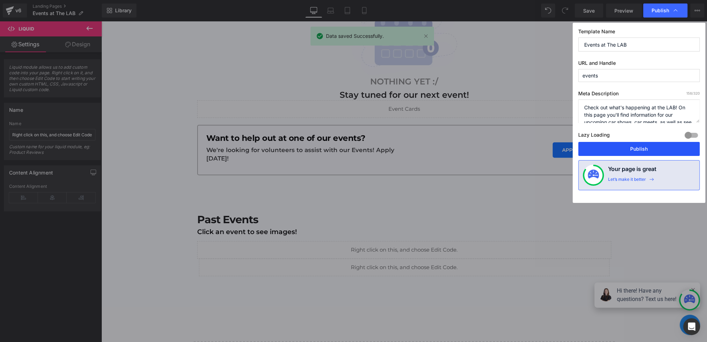
click at [620, 148] on button "Publish" at bounding box center [638, 149] width 121 height 14
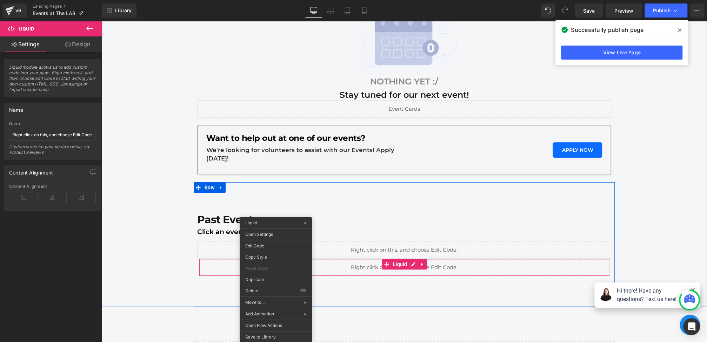
drag, startPoint x: 276, startPoint y: 267, endPoint x: 376, endPoint y: 288, distance: 102.9
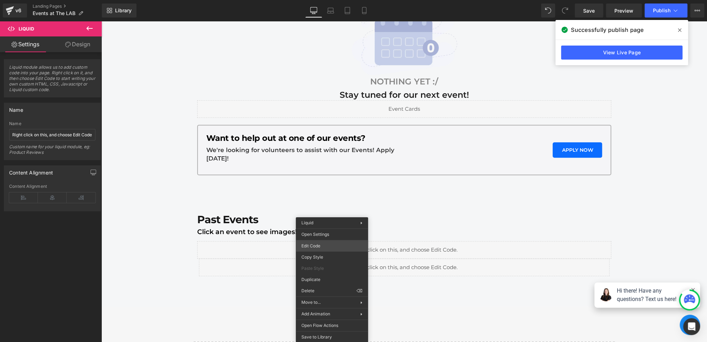
click at [317, 0] on div "Liquid You are previewing how the will restyle your page. You can not edit Elem…" at bounding box center [353, 0] width 707 height 0
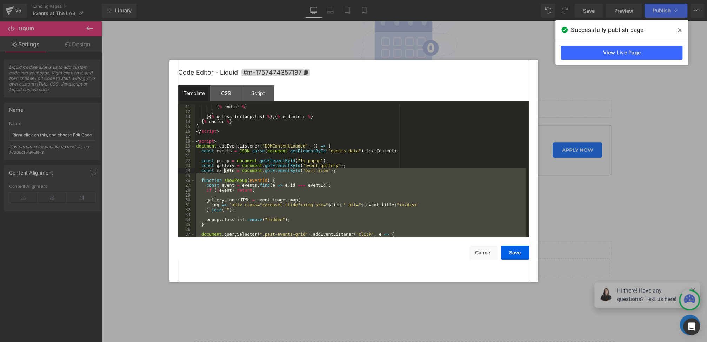
scroll to position [49, 0]
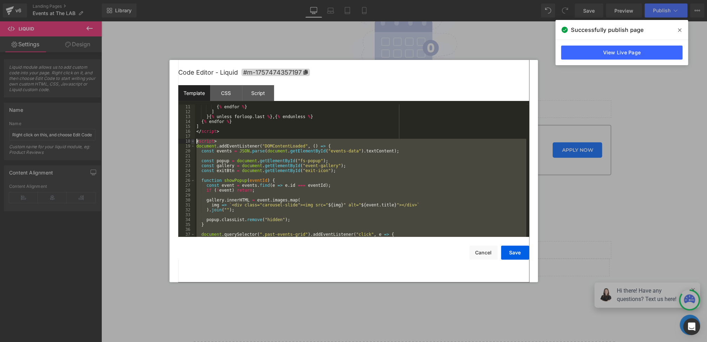
drag, startPoint x: 228, startPoint y: 198, endPoint x: 194, endPoint y: 143, distance: 64.1
click at [194, 143] on pre "11 12 13 14 15 16 17 18 19 20 21 22 23 24 25 26 27 28 29 30 31 32 33 34 35 36 3…" at bounding box center [353, 171] width 351 height 133
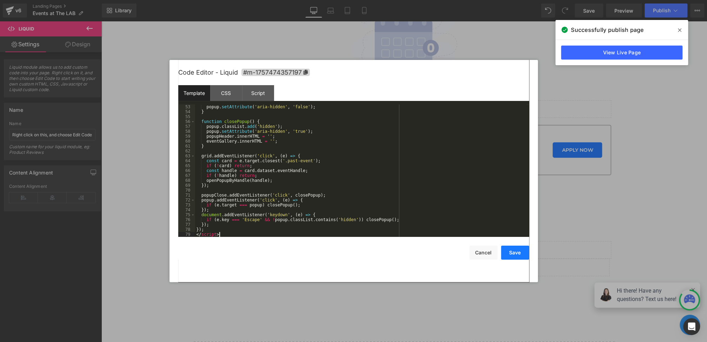
click at [515, 257] on button "Save" at bounding box center [515, 253] width 28 height 14
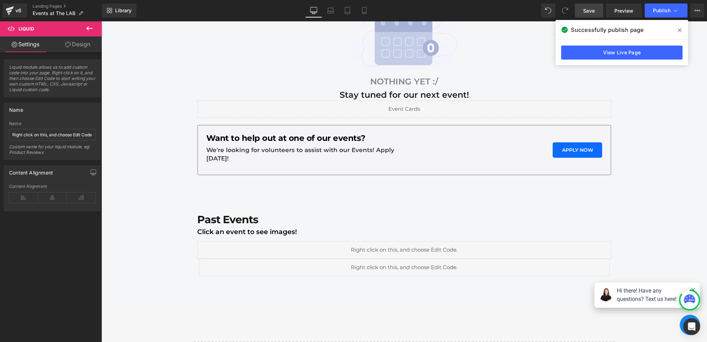
click at [588, 7] on span "Save" at bounding box center [589, 10] width 12 height 7
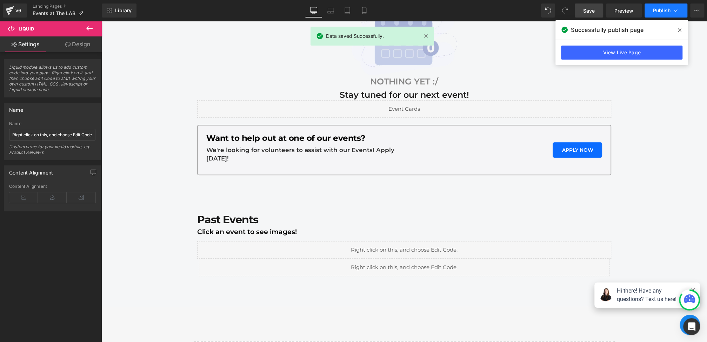
click at [655, 9] on span "Publish" at bounding box center [662, 11] width 18 height 6
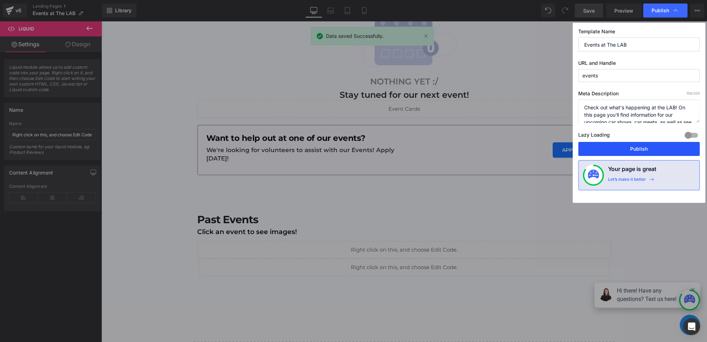
click at [613, 155] on button "Publish" at bounding box center [638, 149] width 121 height 14
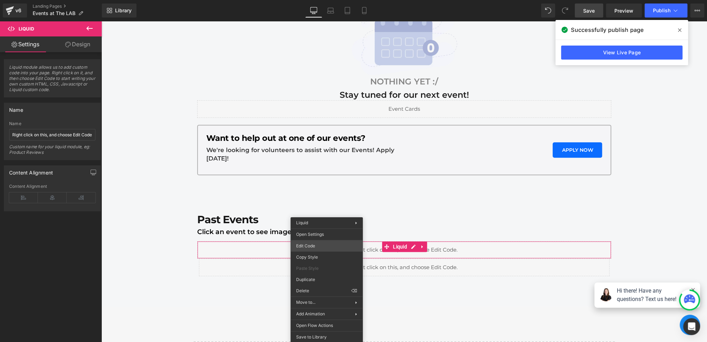
click at [315, 0] on div "Liquid You are previewing how the will restyle your page. You can not edit Elem…" at bounding box center [353, 0] width 707 height 0
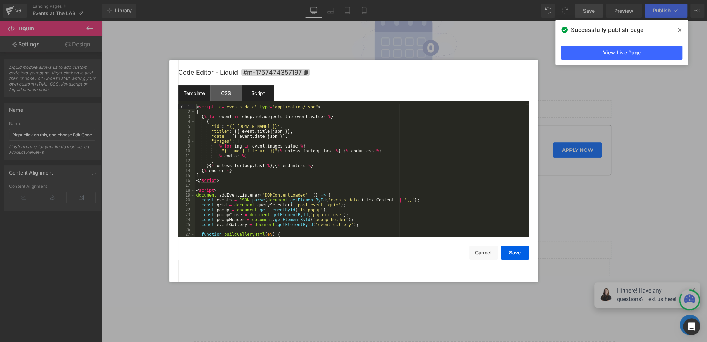
click at [261, 96] on div "Script" at bounding box center [258, 93] width 32 height 16
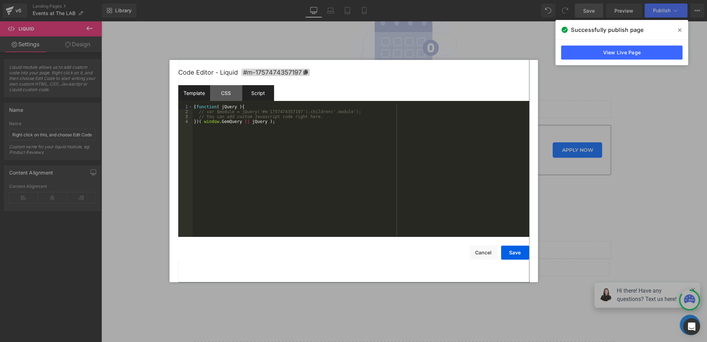
click at [194, 91] on div "Template" at bounding box center [194, 93] width 32 height 16
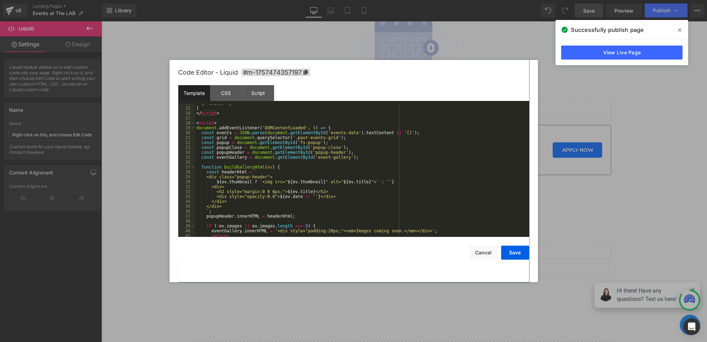
scroll to position [51, 0]
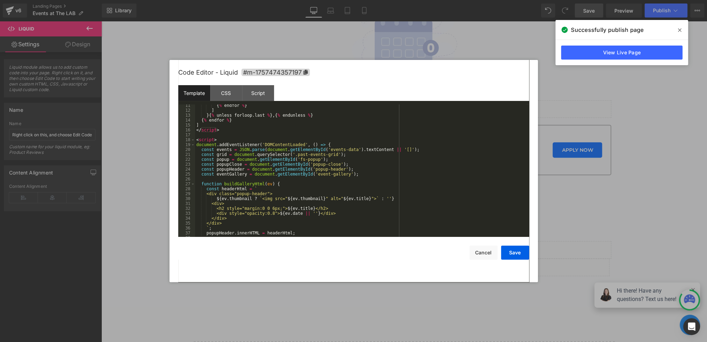
click at [337, 155] on div "{ % endfor % } ] } { % unless forloop . last % } , { % endunless % } { % endfor…" at bounding box center [360, 174] width 331 height 142
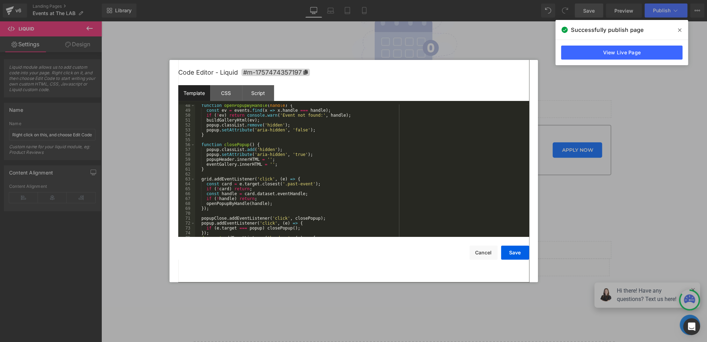
scroll to position [237, 0]
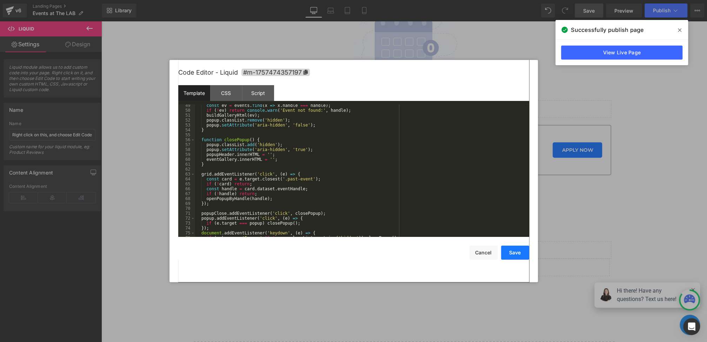
click at [524, 249] on button "Save" at bounding box center [515, 253] width 28 height 14
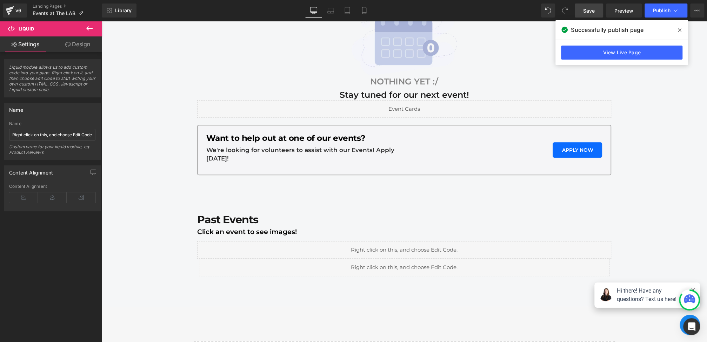
click at [587, 14] on span "Save" at bounding box center [589, 10] width 12 height 7
click at [653, 6] on button "Publish" at bounding box center [665, 11] width 43 height 14
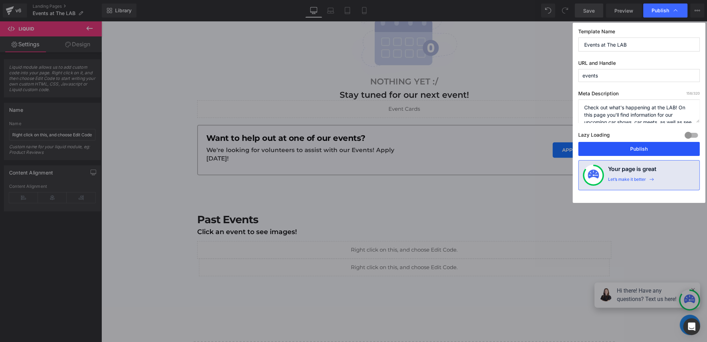
click at [630, 145] on button "Publish" at bounding box center [638, 149] width 121 height 14
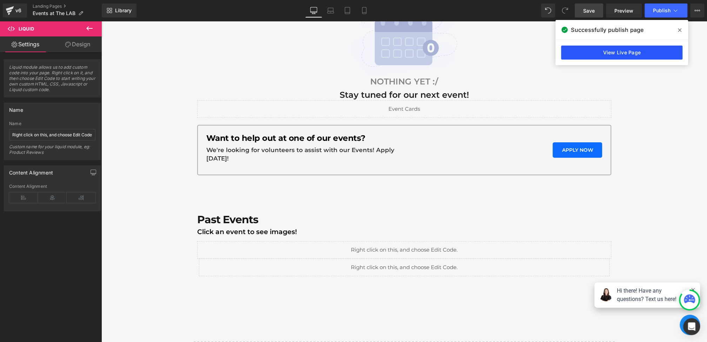
click at [628, 51] on link "View Live Page" at bounding box center [621, 53] width 121 height 14
